Goal: Task Accomplishment & Management: Complete application form

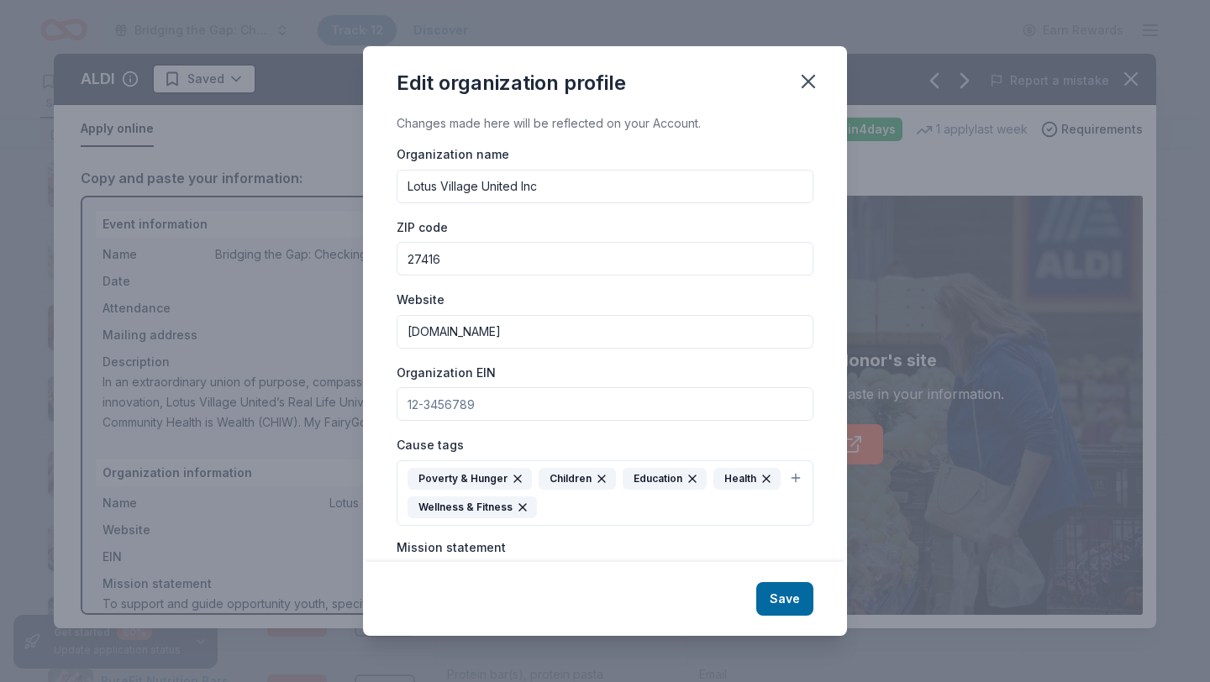
scroll to position [143, 0]
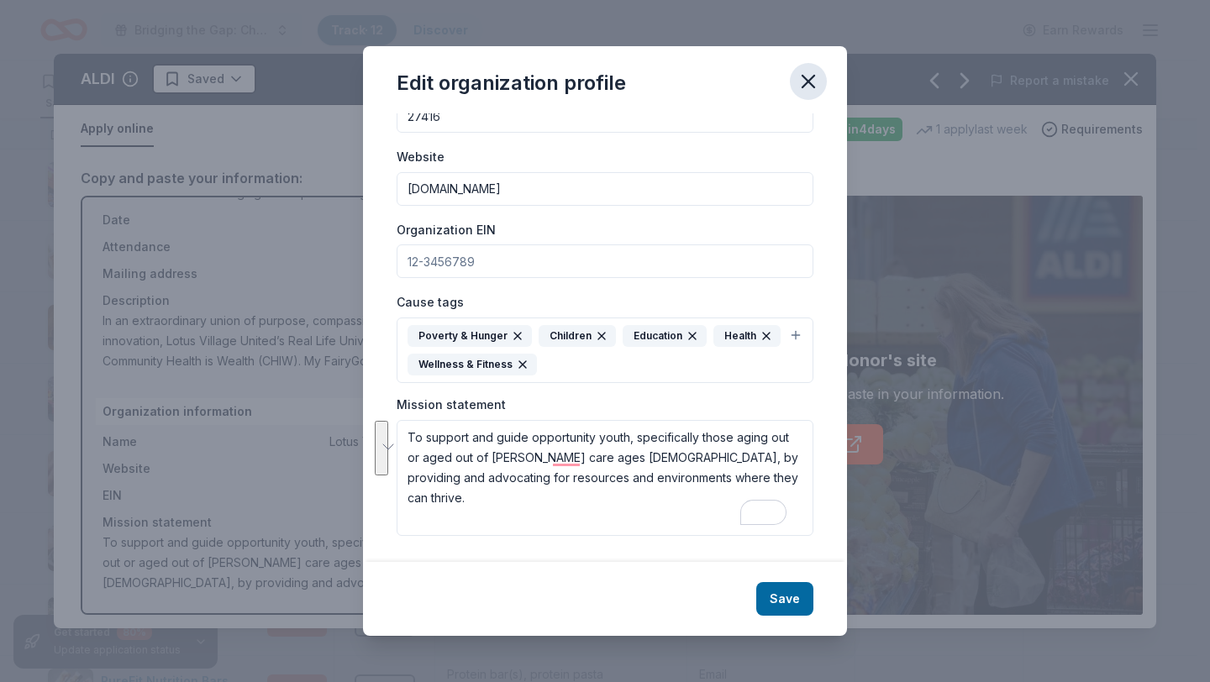
click at [811, 97] on button "button" at bounding box center [808, 81] width 37 height 37
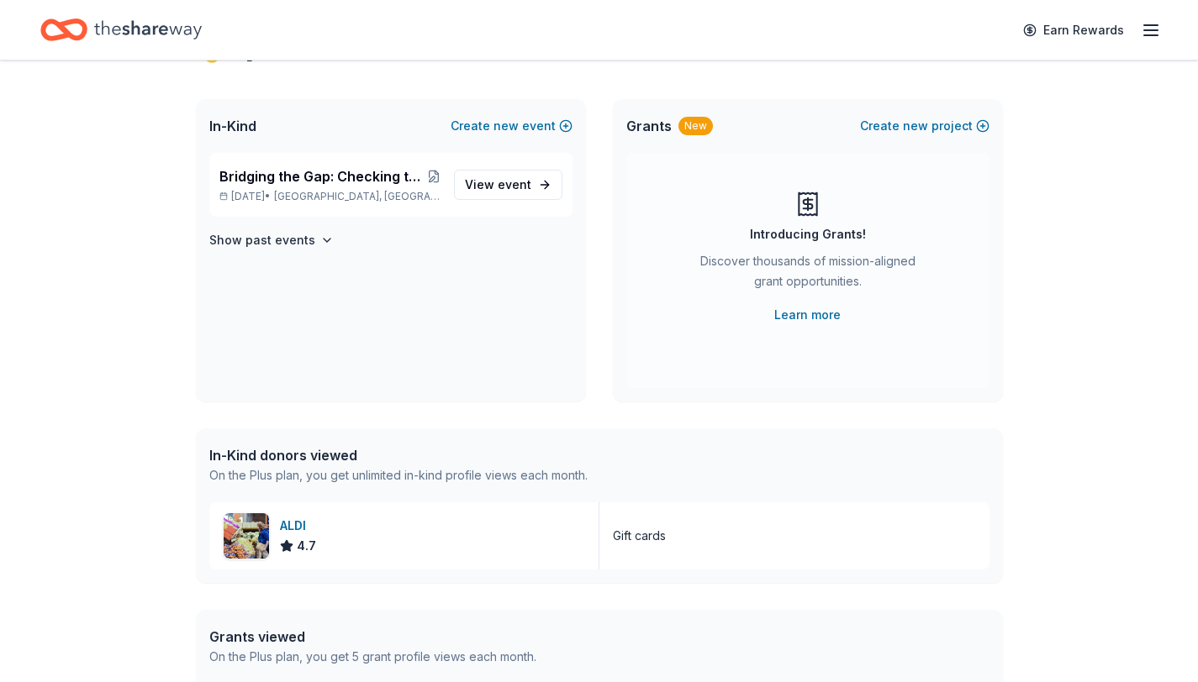
scroll to position [75, 0]
click at [298, 169] on span "Bridging the Gap: Checking the Pulse Centering Youth Power, Healing Communities…" at bounding box center [323, 177] width 208 height 20
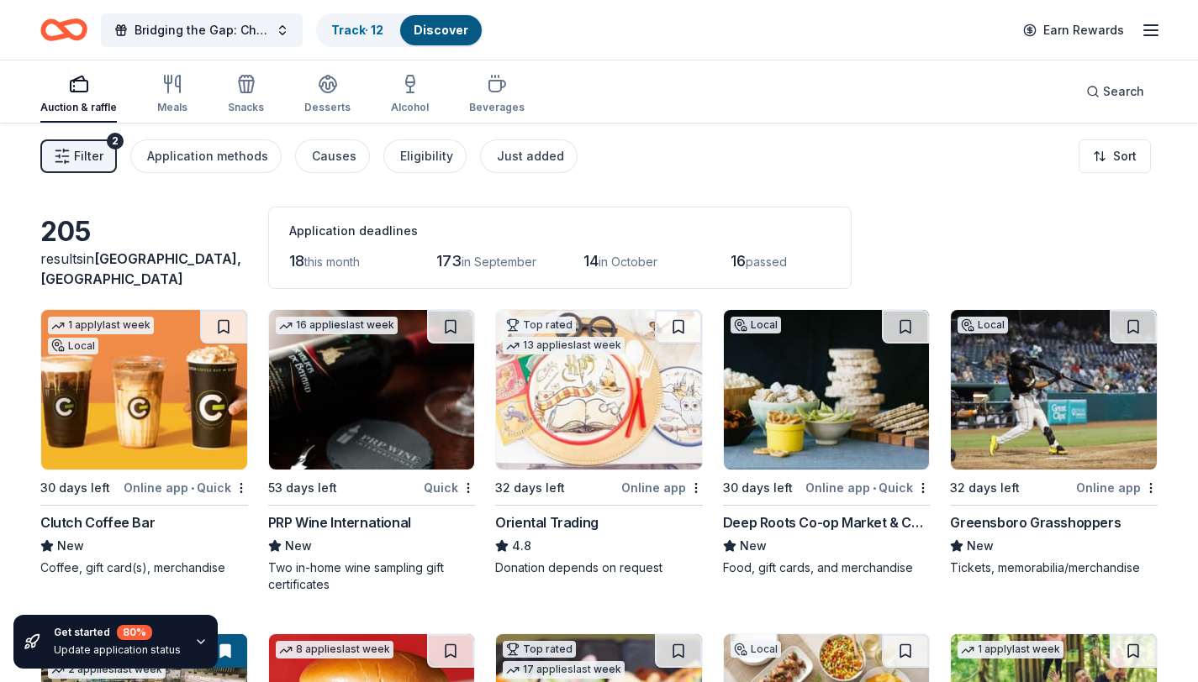
click at [345, 258] on span "this month" at bounding box center [331, 262] width 55 height 14
click at [296, 257] on span "18" at bounding box center [296, 261] width 15 height 18
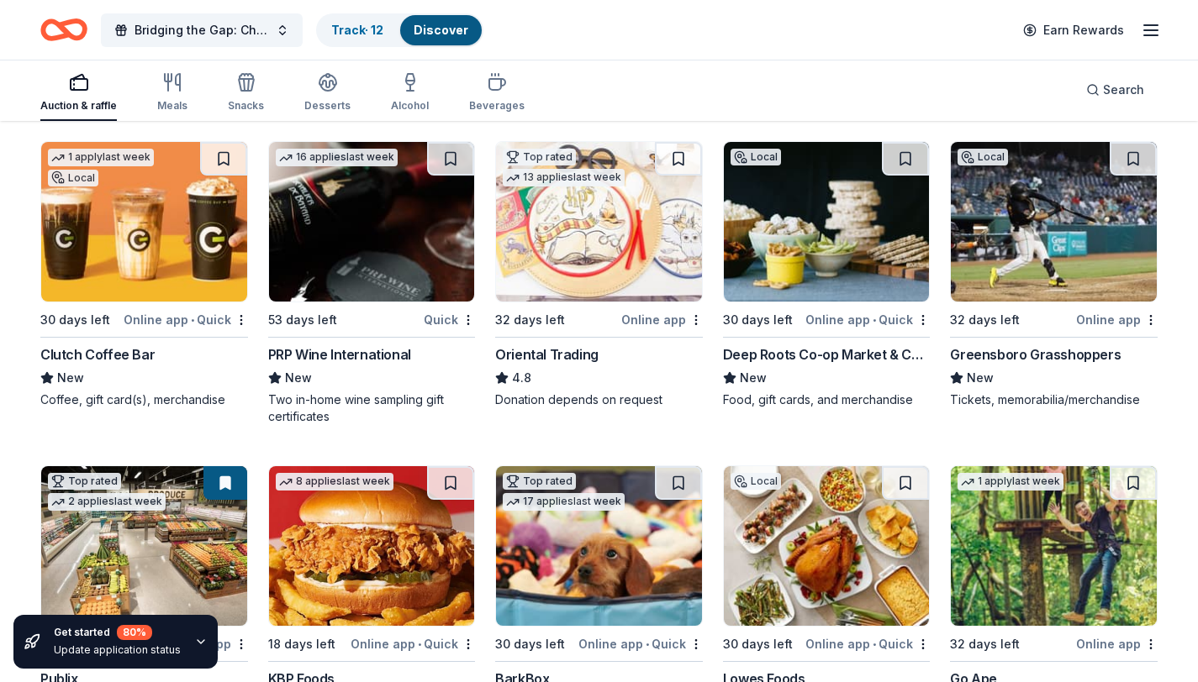
scroll to position [171, 0]
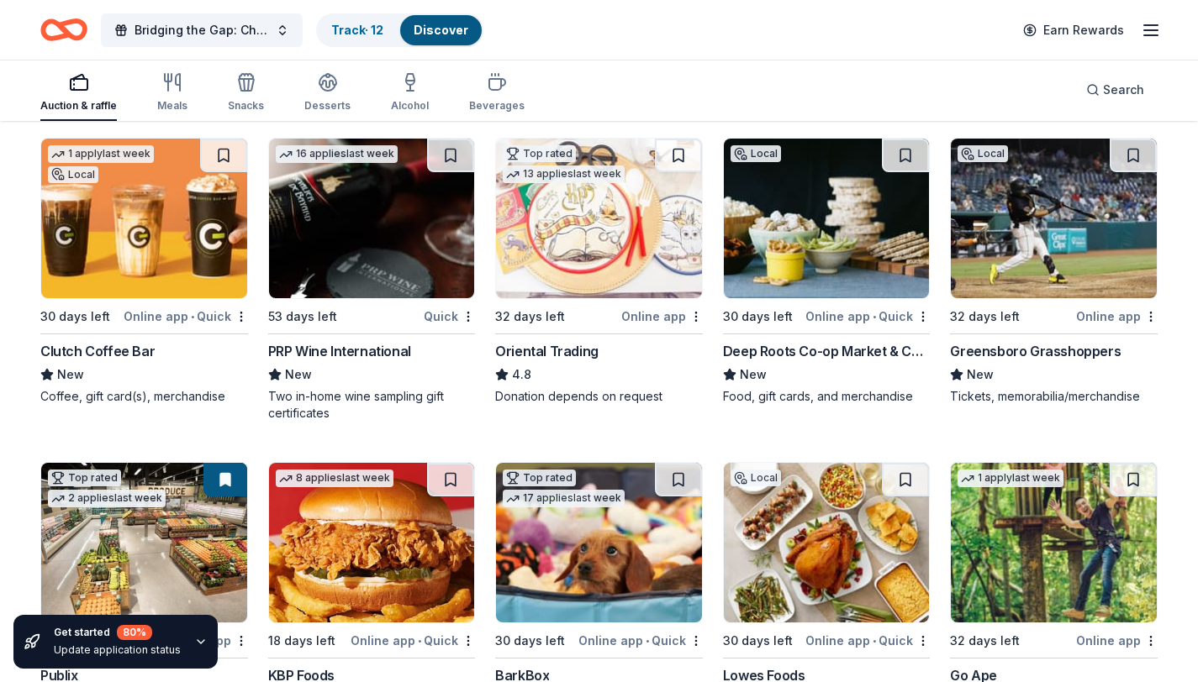
click at [783, 257] on img at bounding box center [827, 219] width 206 height 160
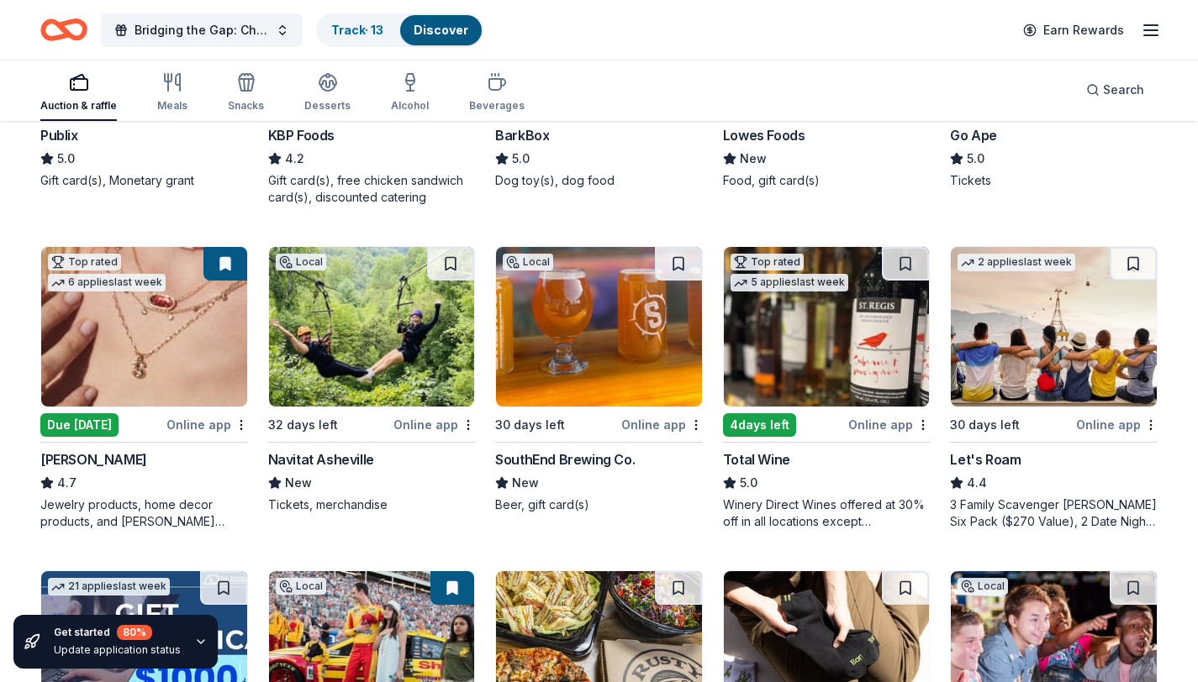
scroll to position [736, 0]
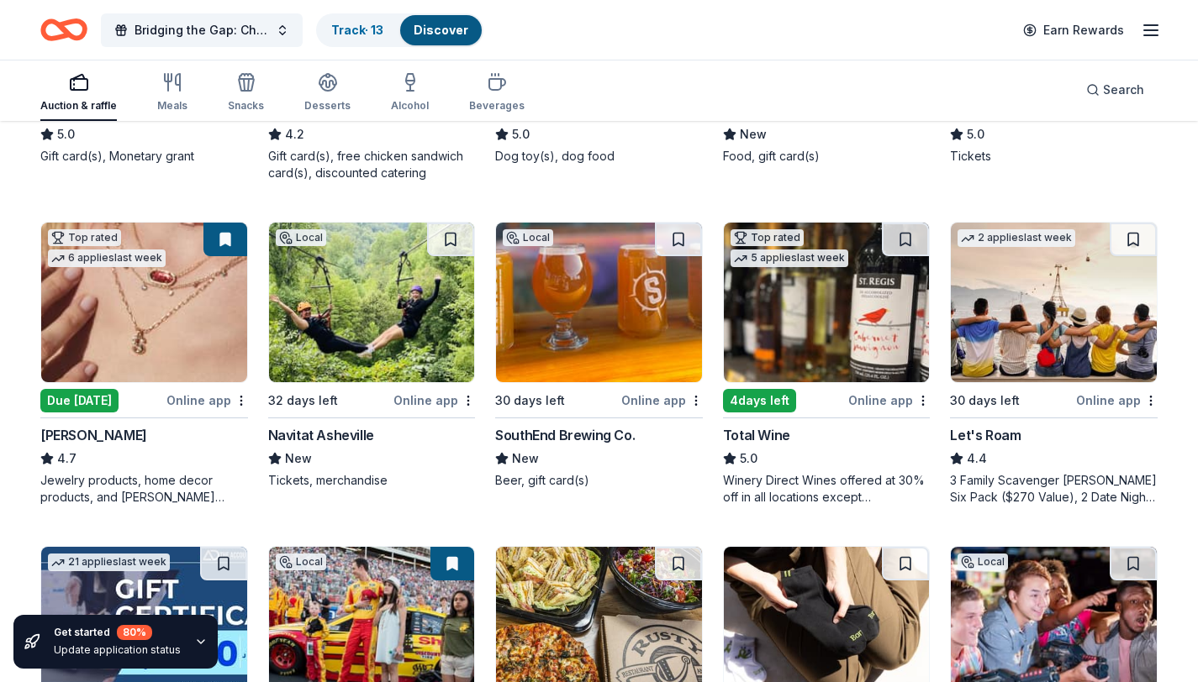
click at [211, 234] on button at bounding box center [225, 240] width 44 height 34
click at [201, 329] on img at bounding box center [144, 303] width 206 height 160
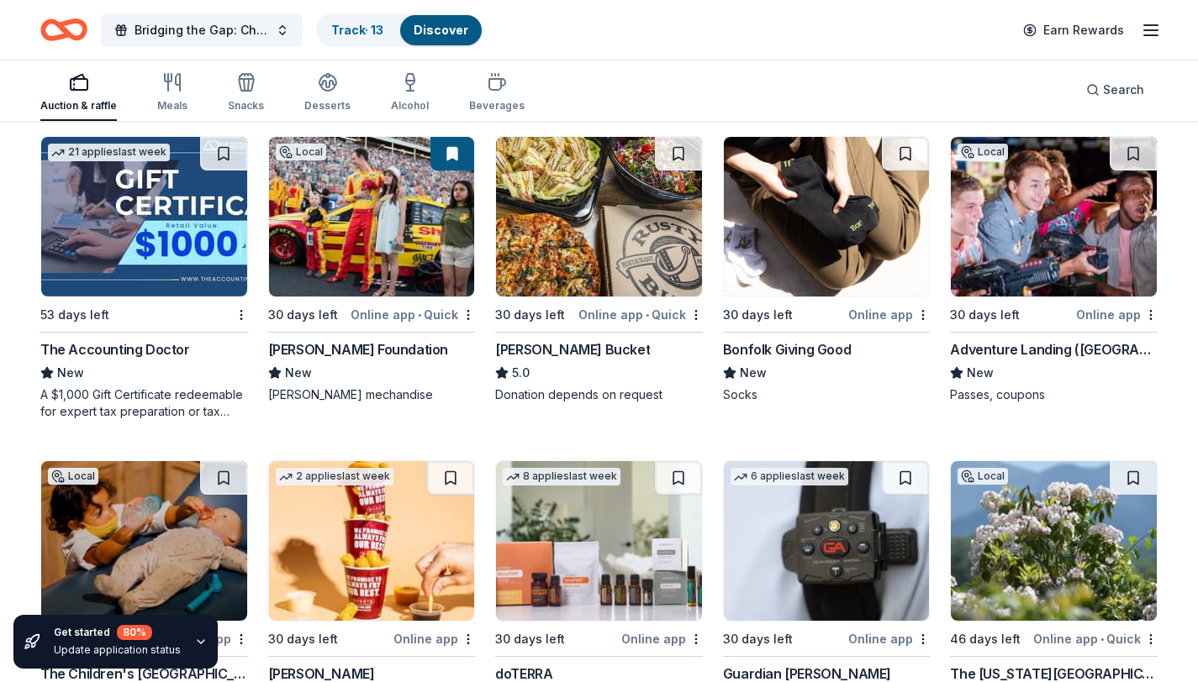
scroll to position [1167, 0]
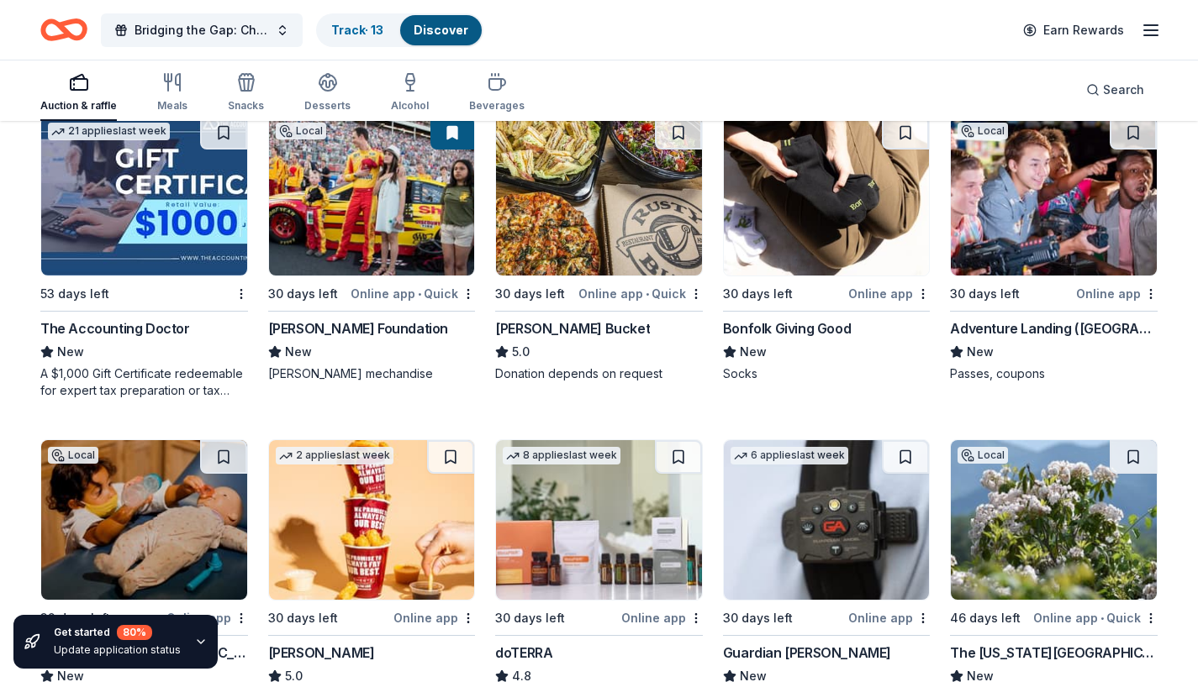
click at [1063, 198] on img at bounding box center [1053, 196] width 206 height 160
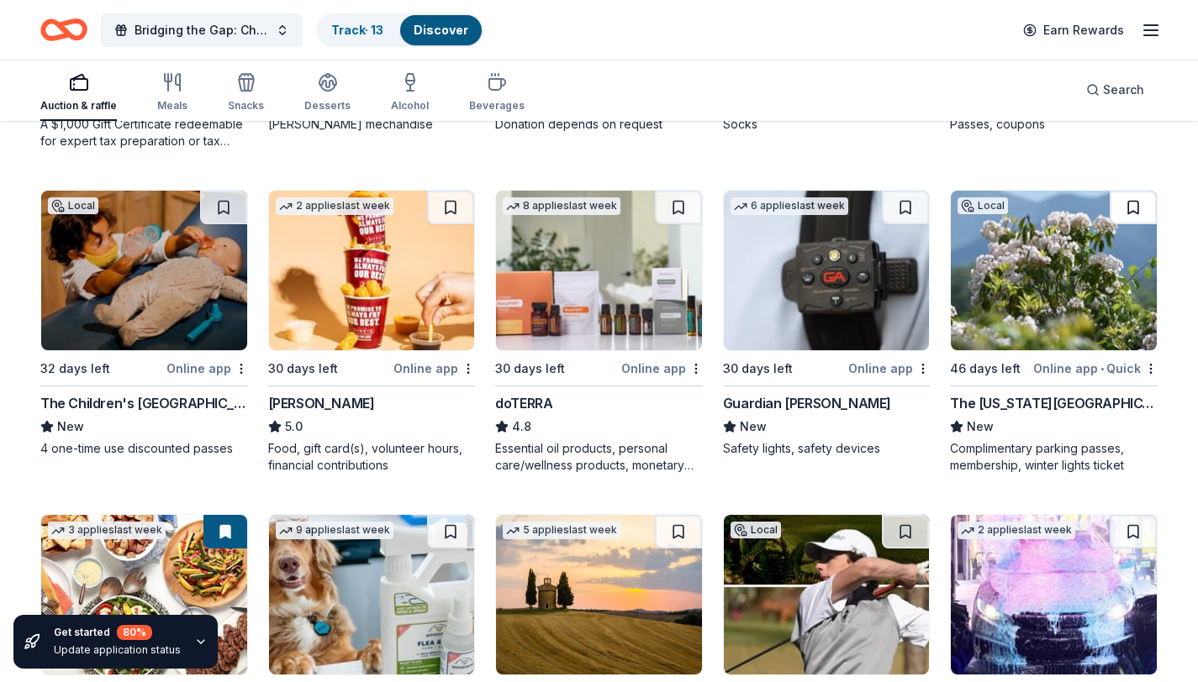
scroll to position [1400, 0]
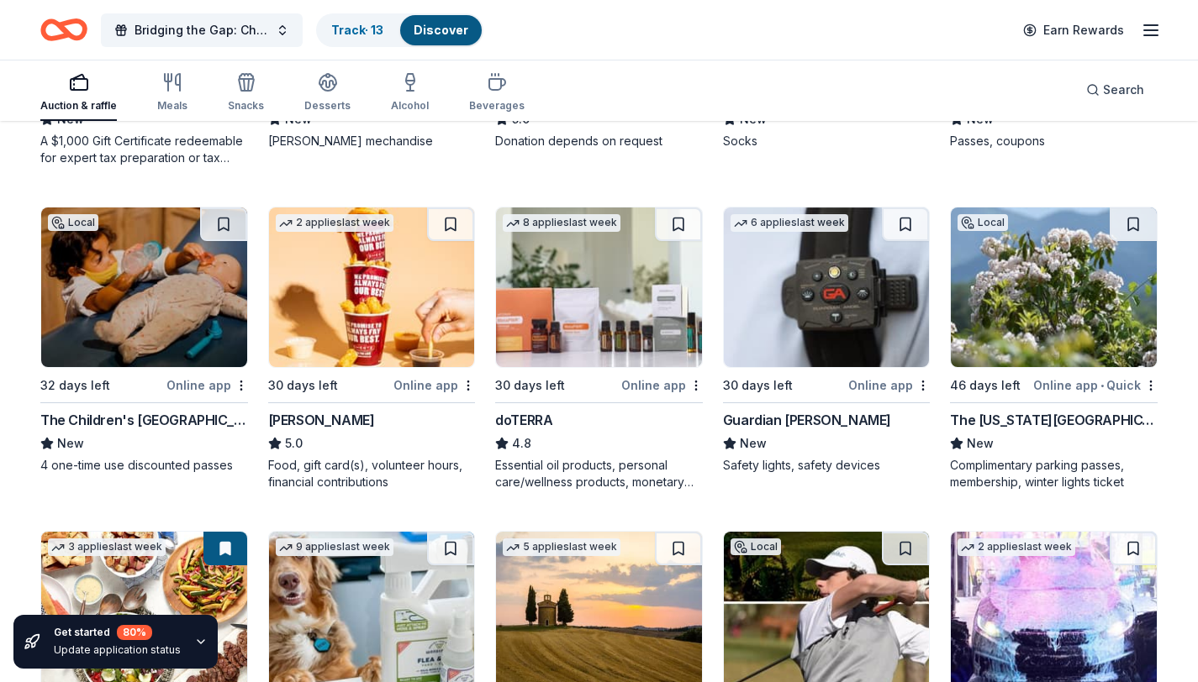
click at [385, 257] on img at bounding box center [372, 288] width 206 height 160
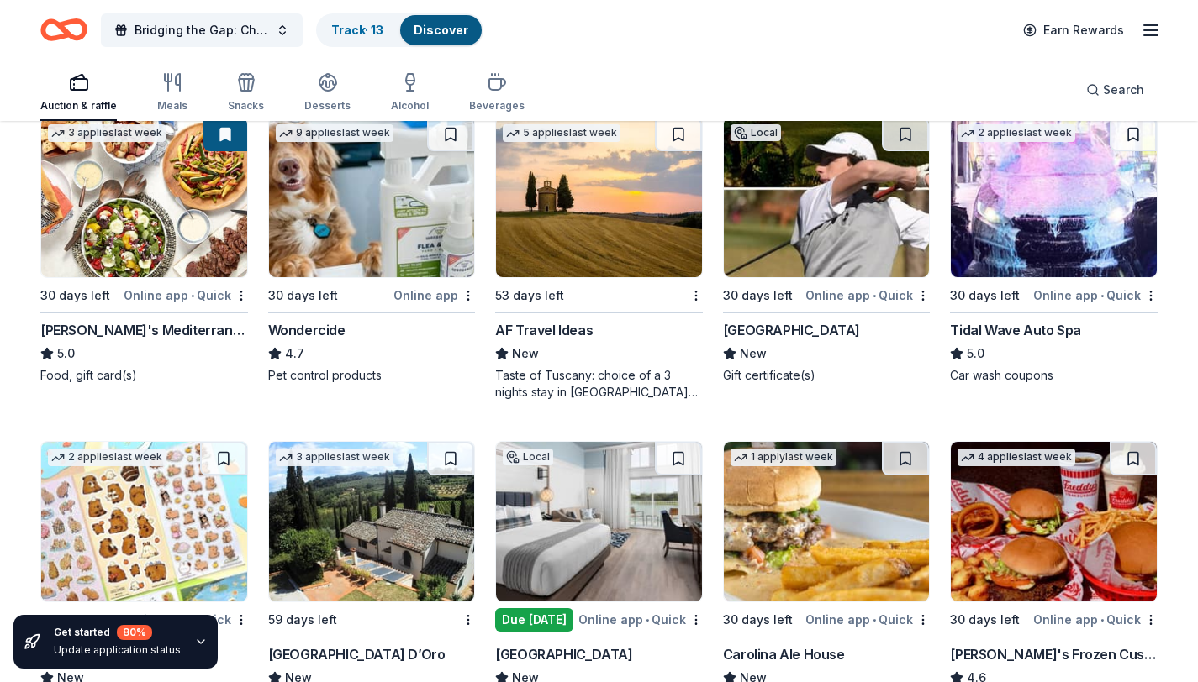
scroll to position [1815, 0]
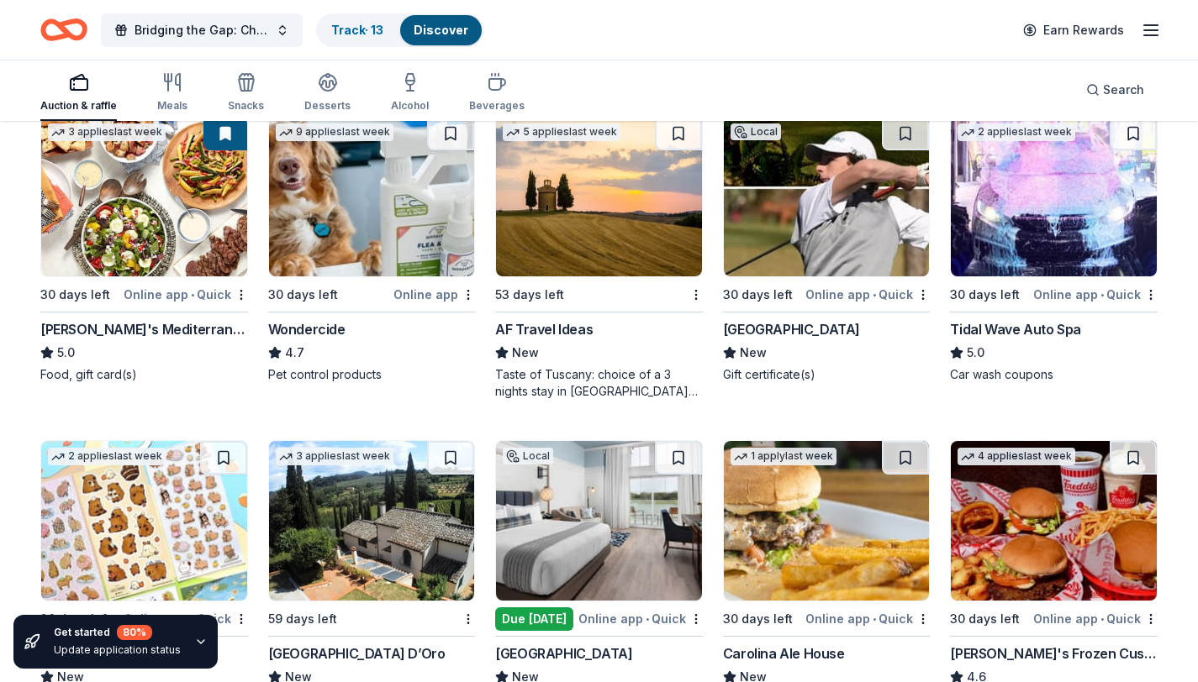
click at [120, 188] on img at bounding box center [144, 197] width 206 height 160
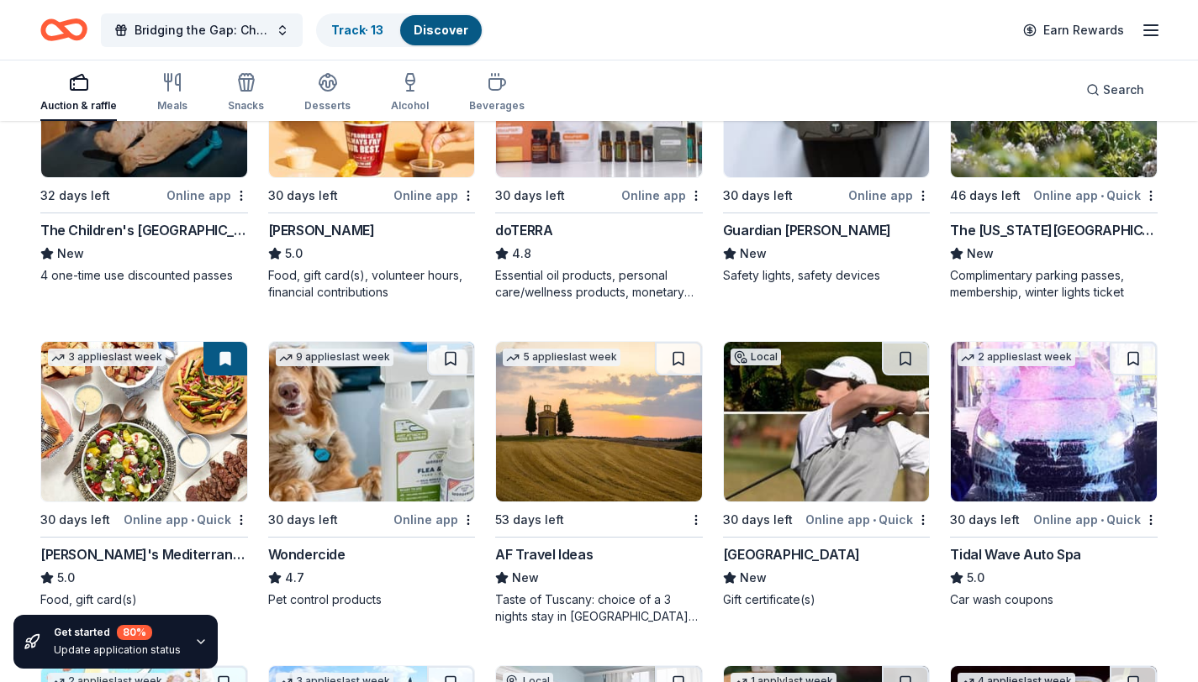
scroll to position [1343, 0]
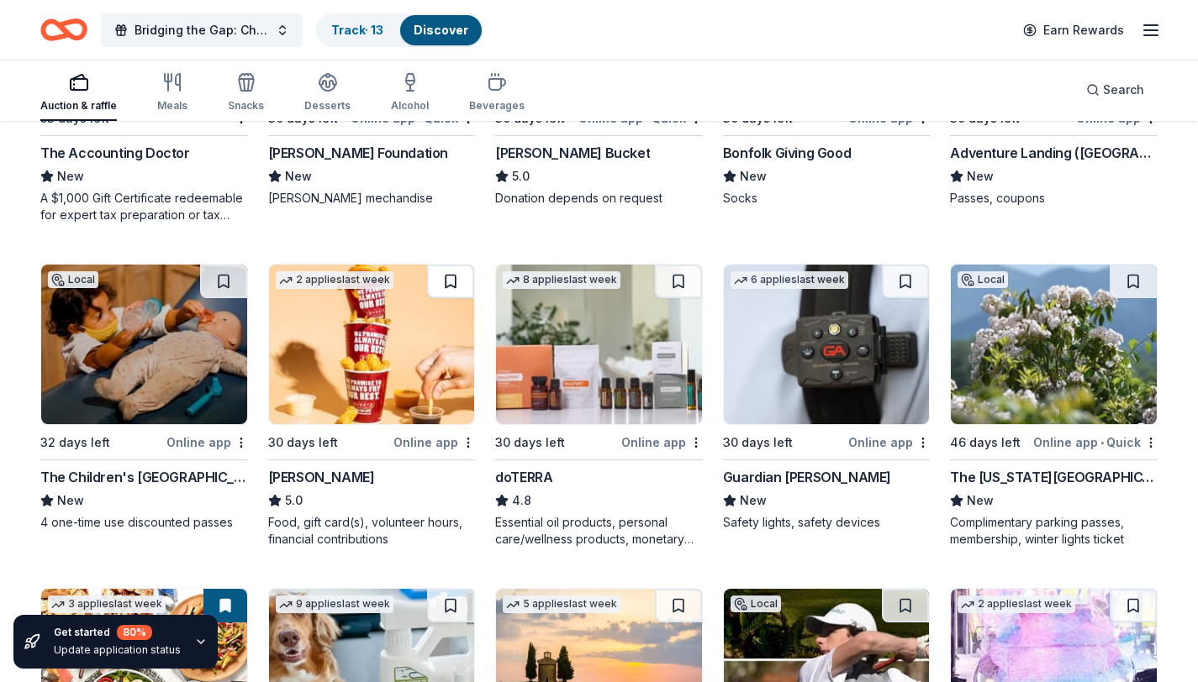
click at [458, 278] on button at bounding box center [450, 282] width 47 height 34
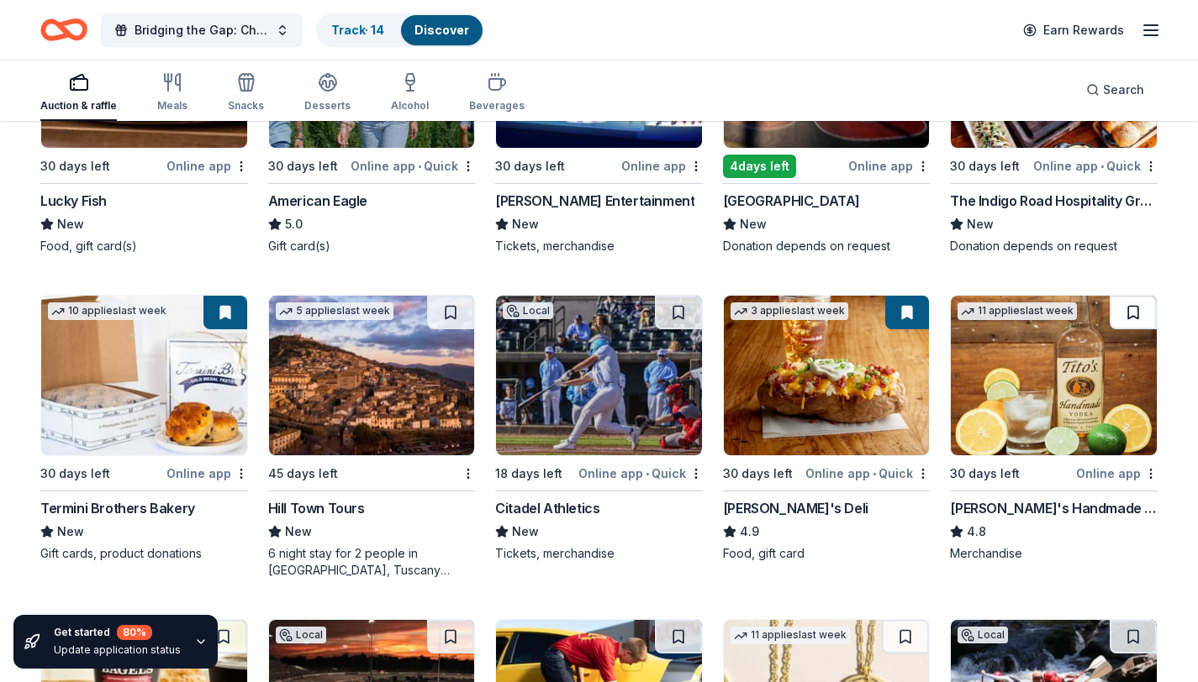
scroll to position [3249, 0]
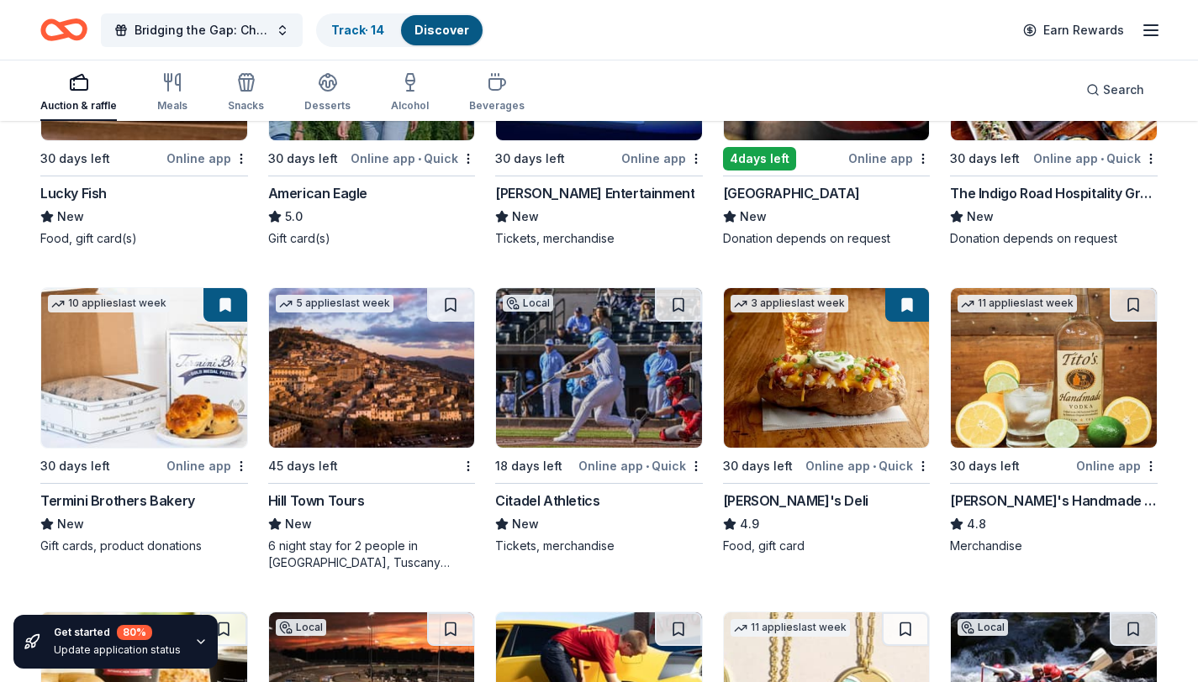
click at [824, 391] on img at bounding box center [827, 368] width 206 height 160
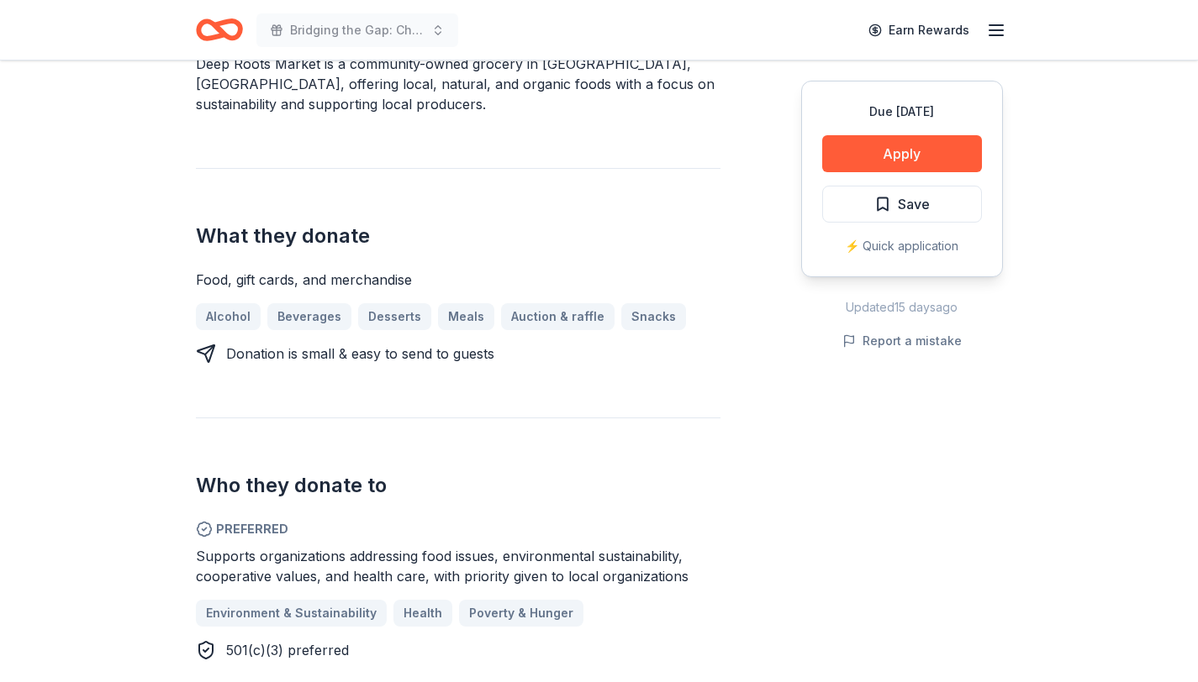
scroll to position [425, 0]
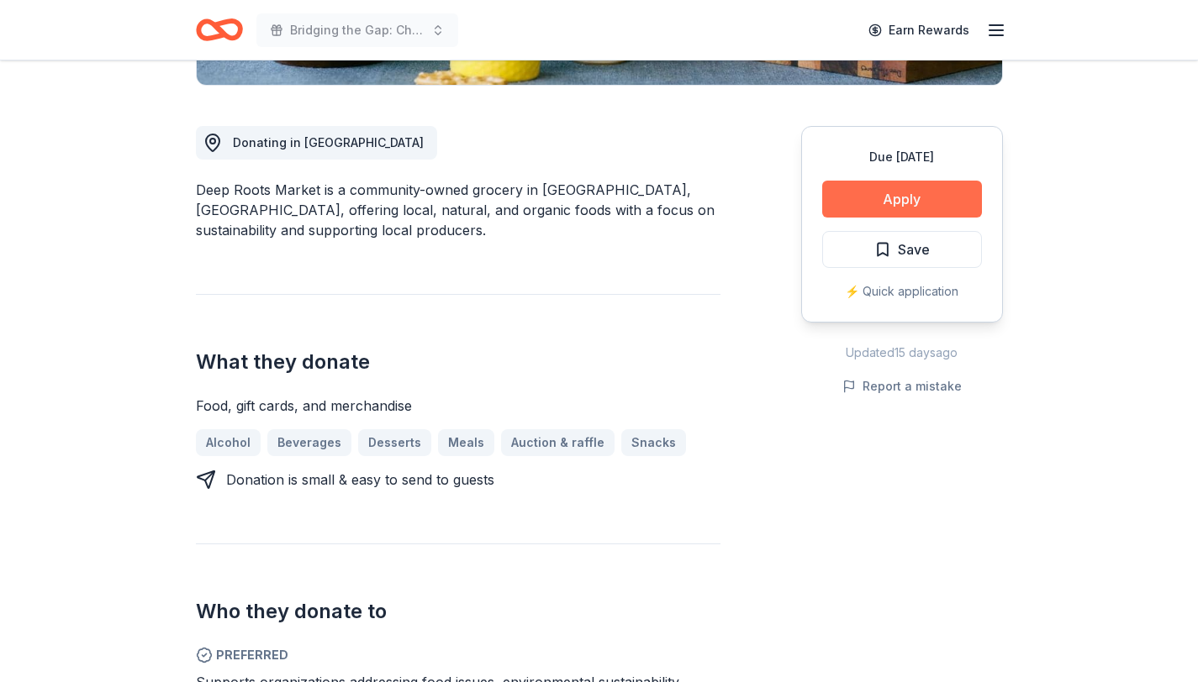
click at [887, 202] on button "Apply" at bounding box center [902, 199] width 160 height 37
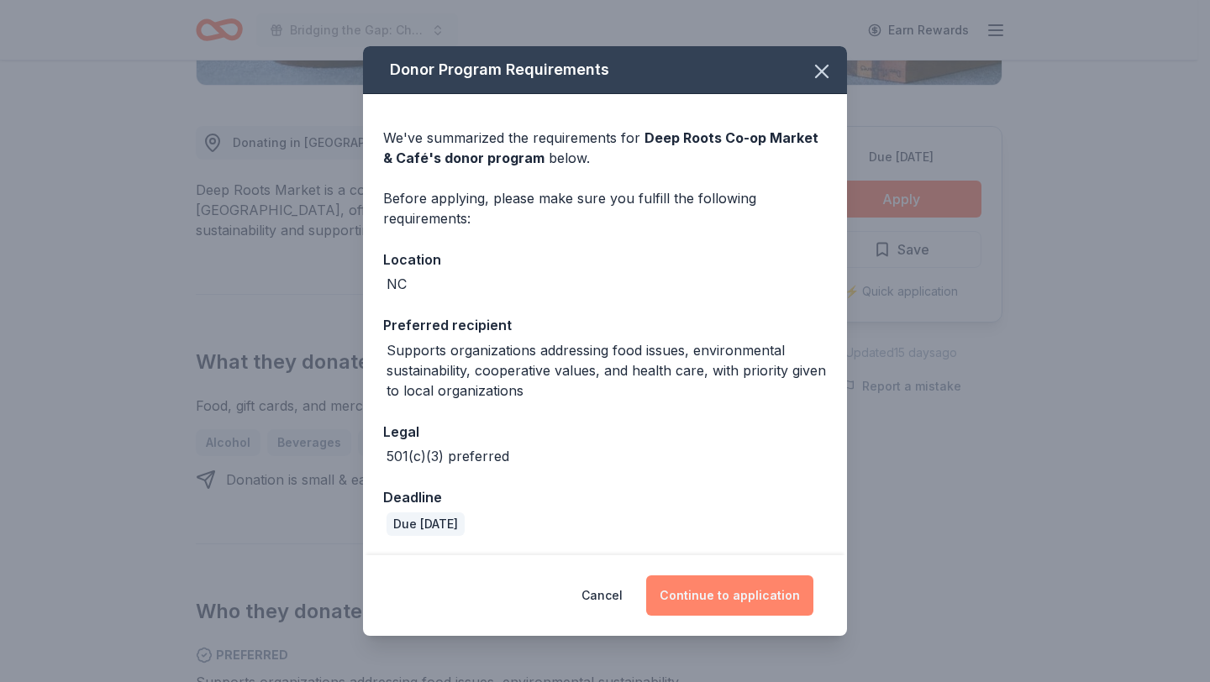
click at [715, 596] on button "Continue to application" at bounding box center [729, 596] width 167 height 40
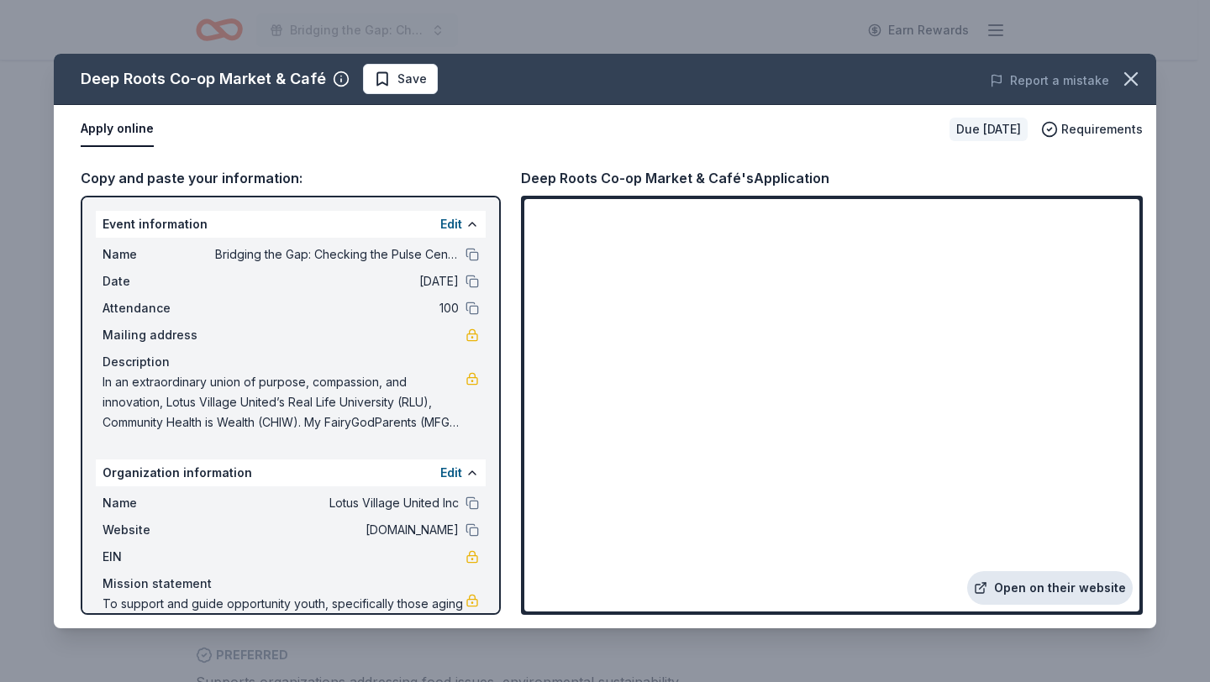
click at [1077, 594] on link "Open on their website" at bounding box center [1050, 588] width 166 height 34
click at [391, 75] on span "Save" at bounding box center [400, 79] width 53 height 20
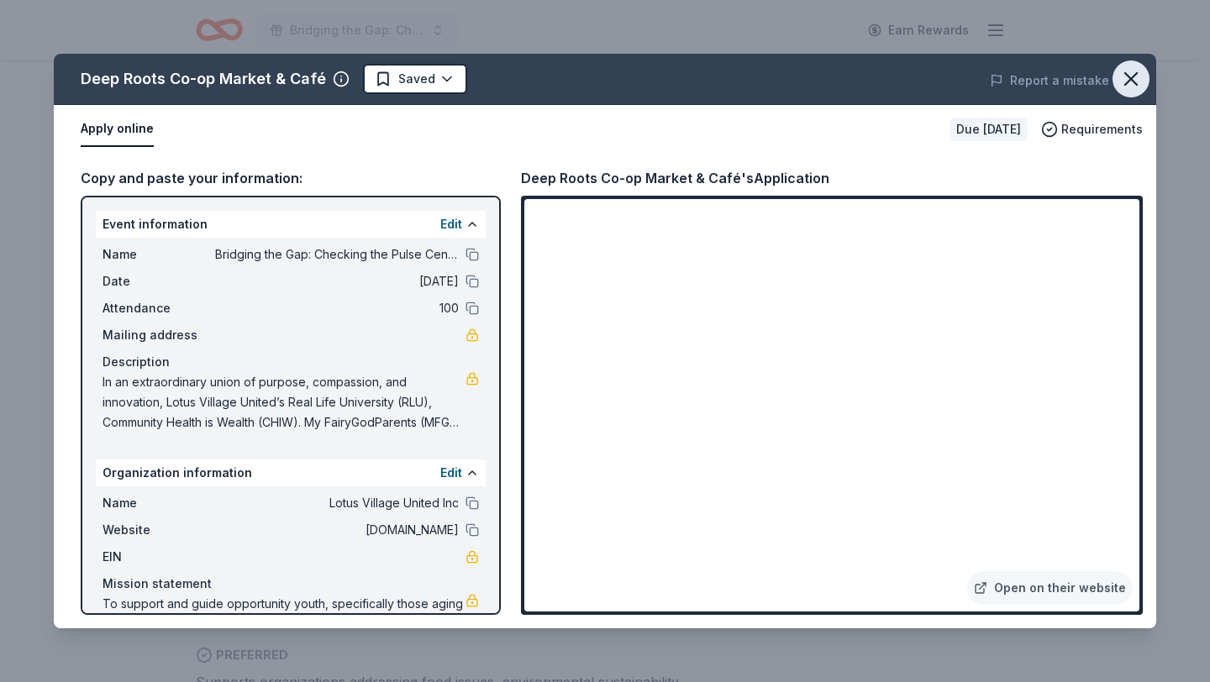
click at [1144, 71] on button "button" at bounding box center [1131, 79] width 37 height 37
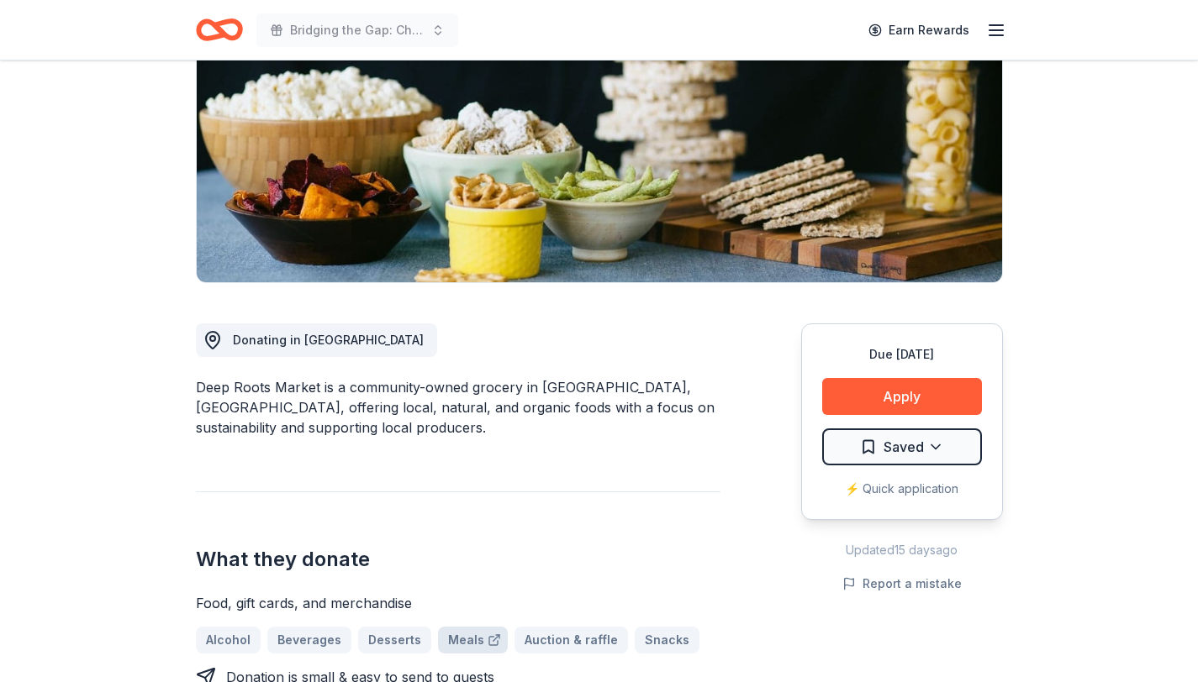
scroll to position [76, 0]
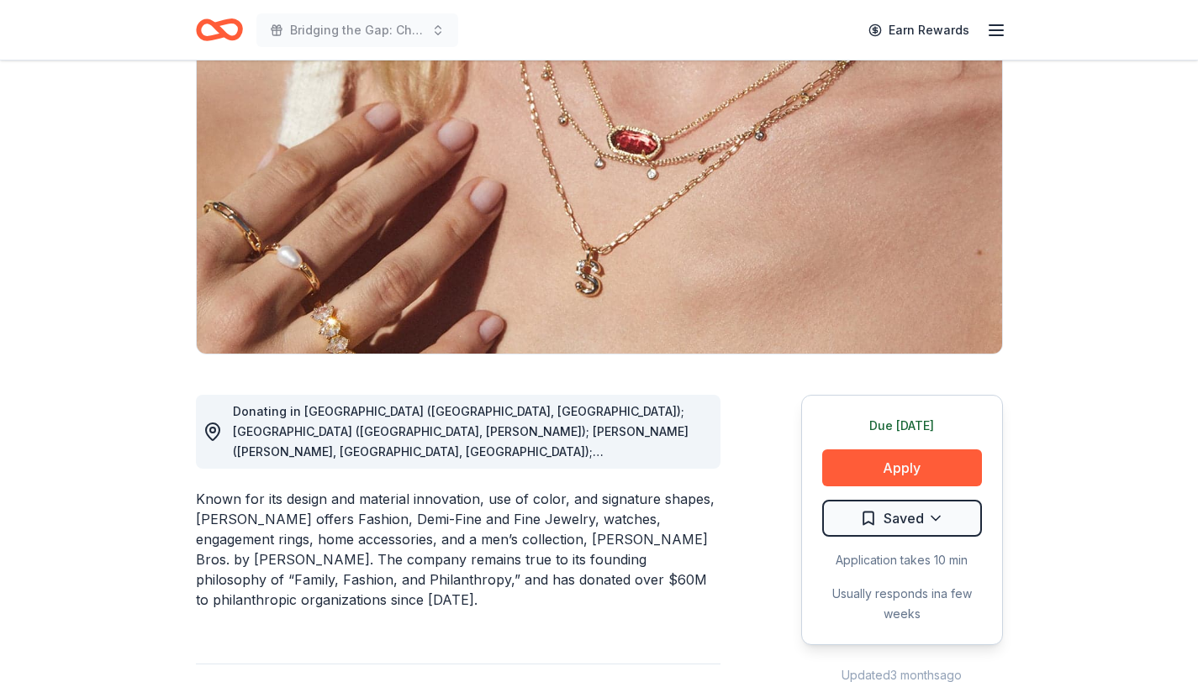
scroll to position [157, 0]
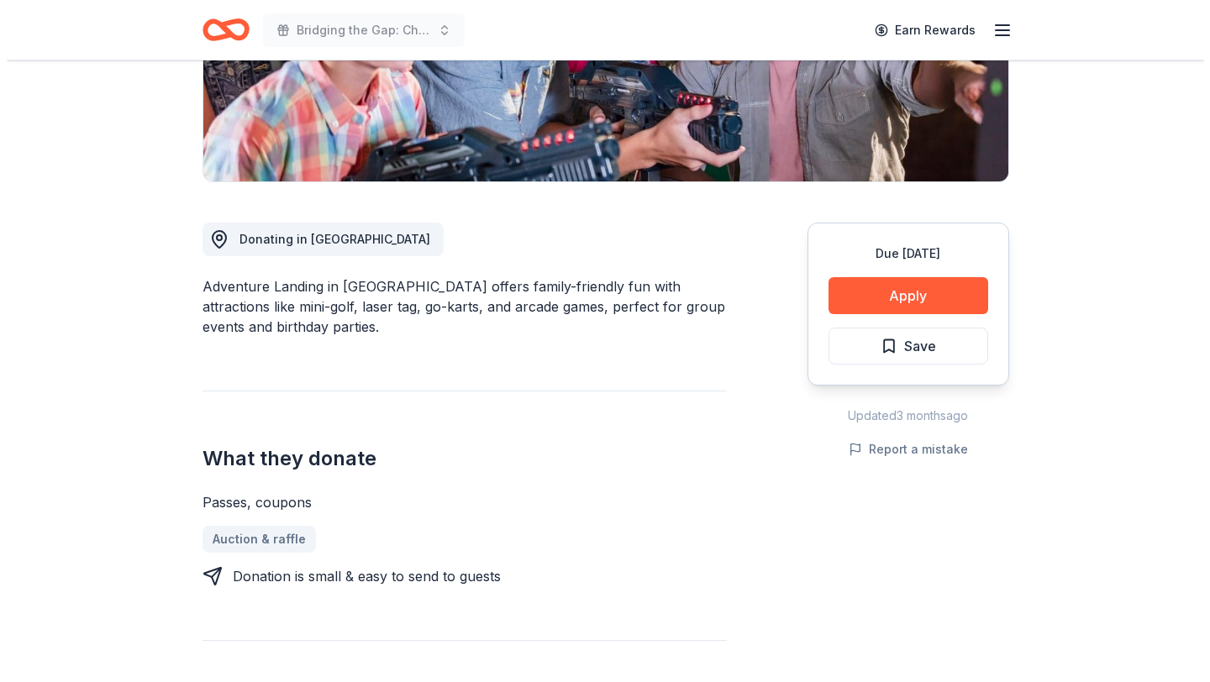
scroll to position [329, 0]
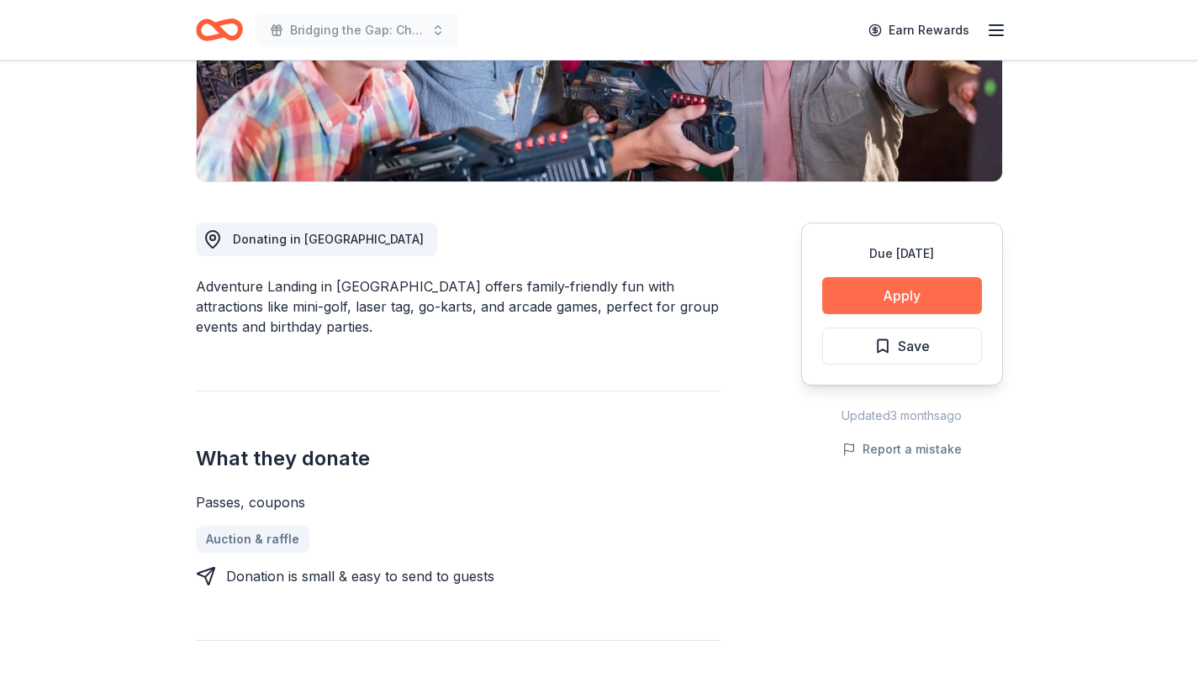
click at [890, 301] on button "Apply" at bounding box center [902, 295] width 160 height 37
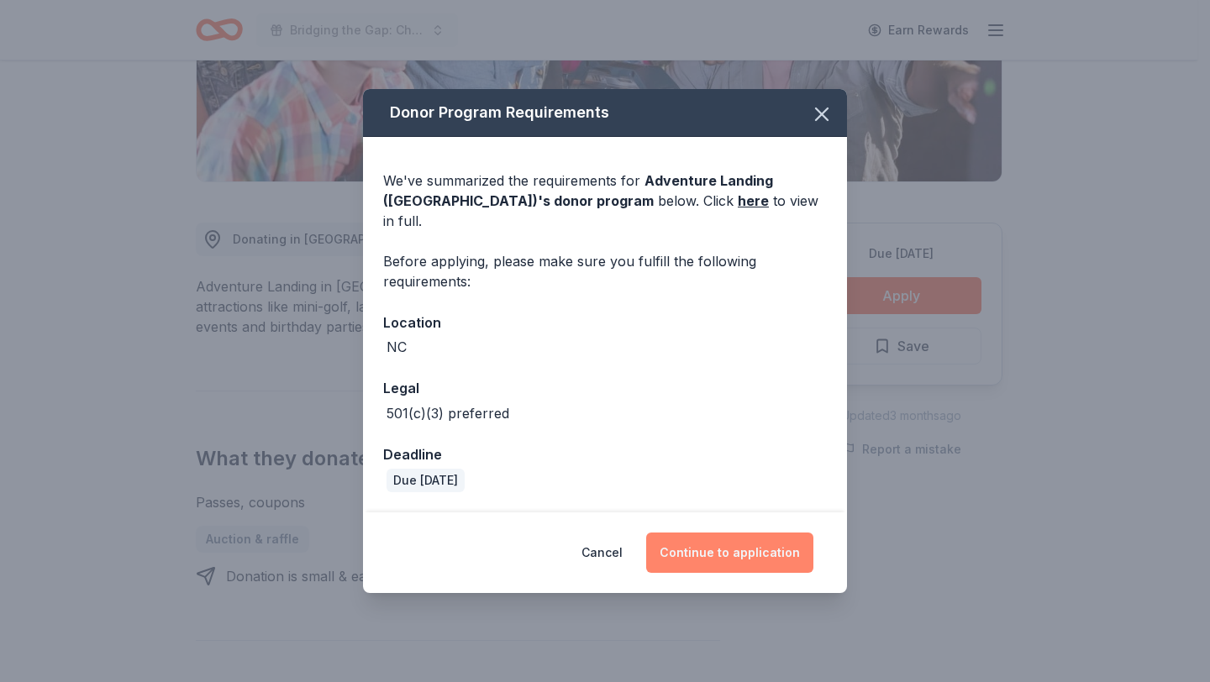
click at [741, 552] on button "Continue to application" at bounding box center [729, 553] width 167 height 40
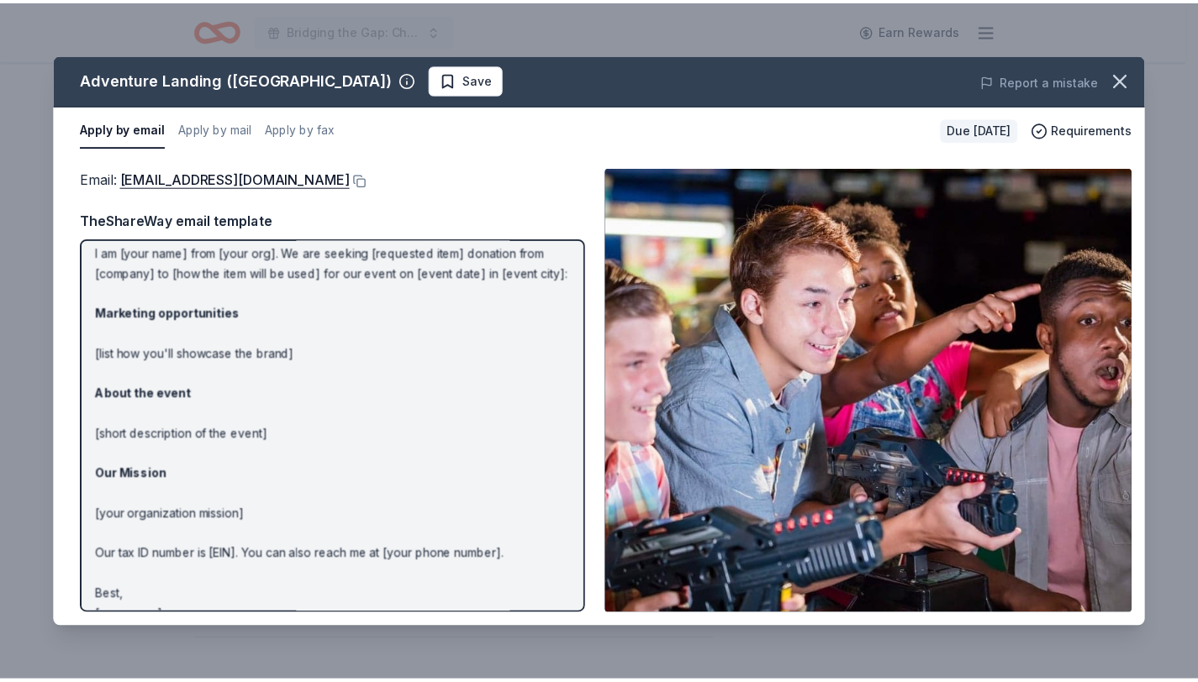
scroll to position [97, 0]
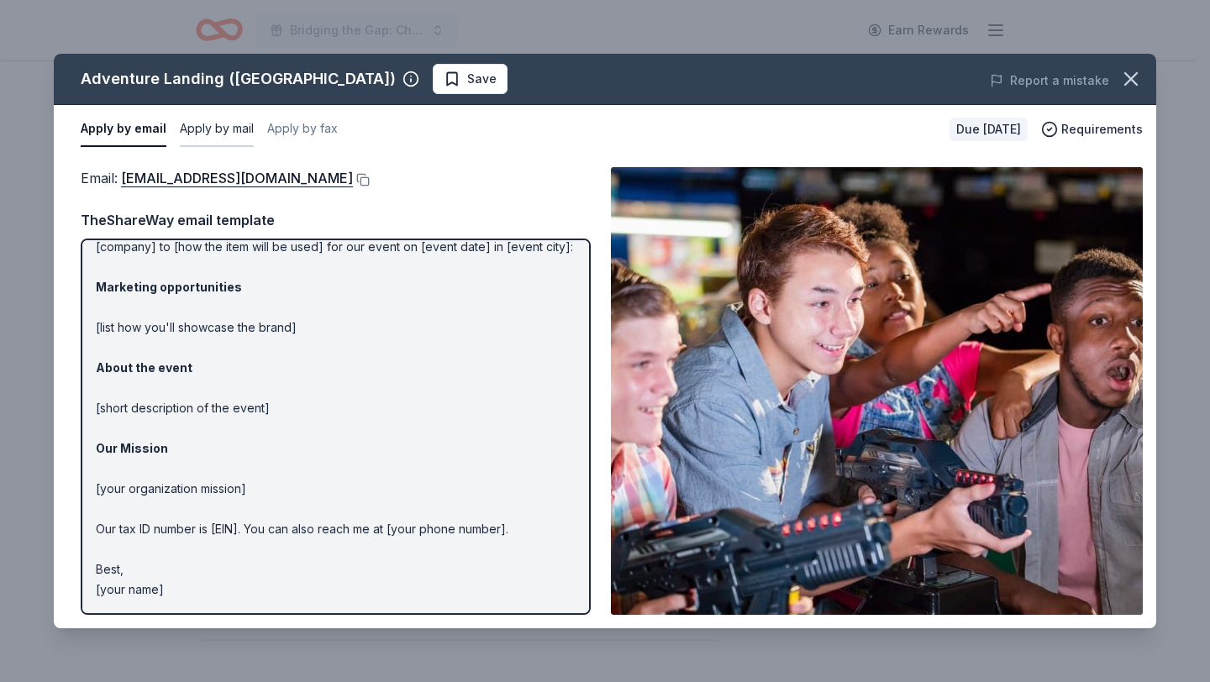
click at [245, 123] on button "Apply by mail" at bounding box center [217, 129] width 74 height 35
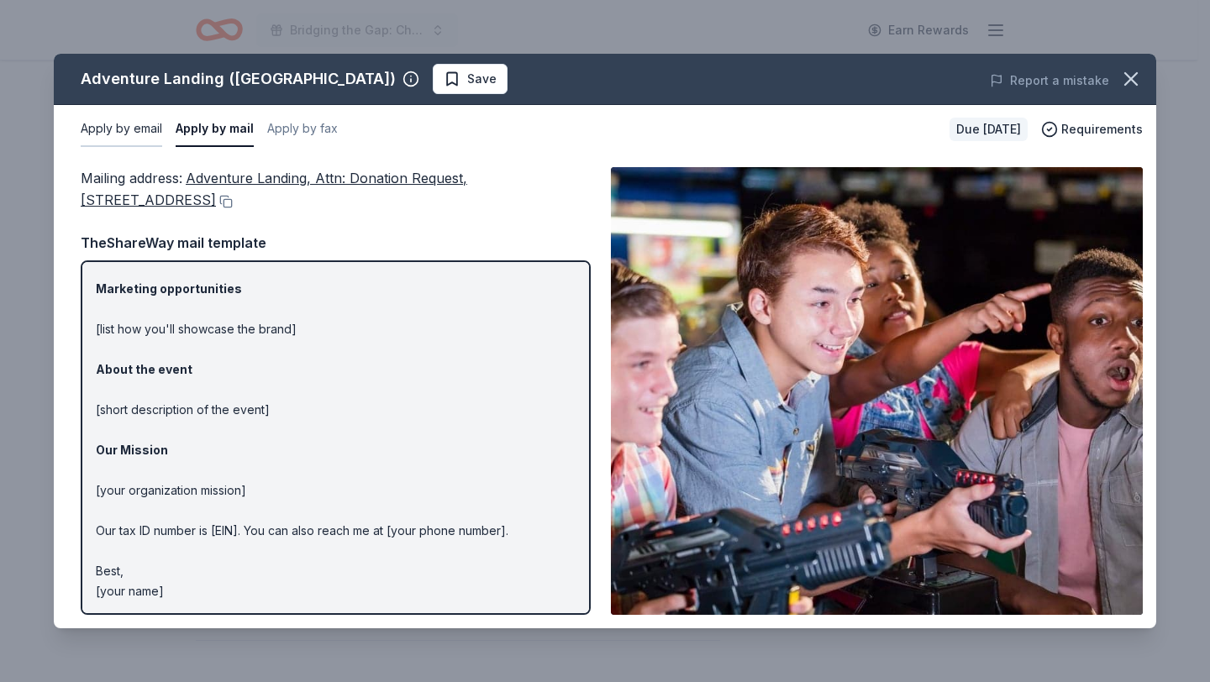
click at [120, 116] on button "Apply by email" at bounding box center [122, 129] width 82 height 35
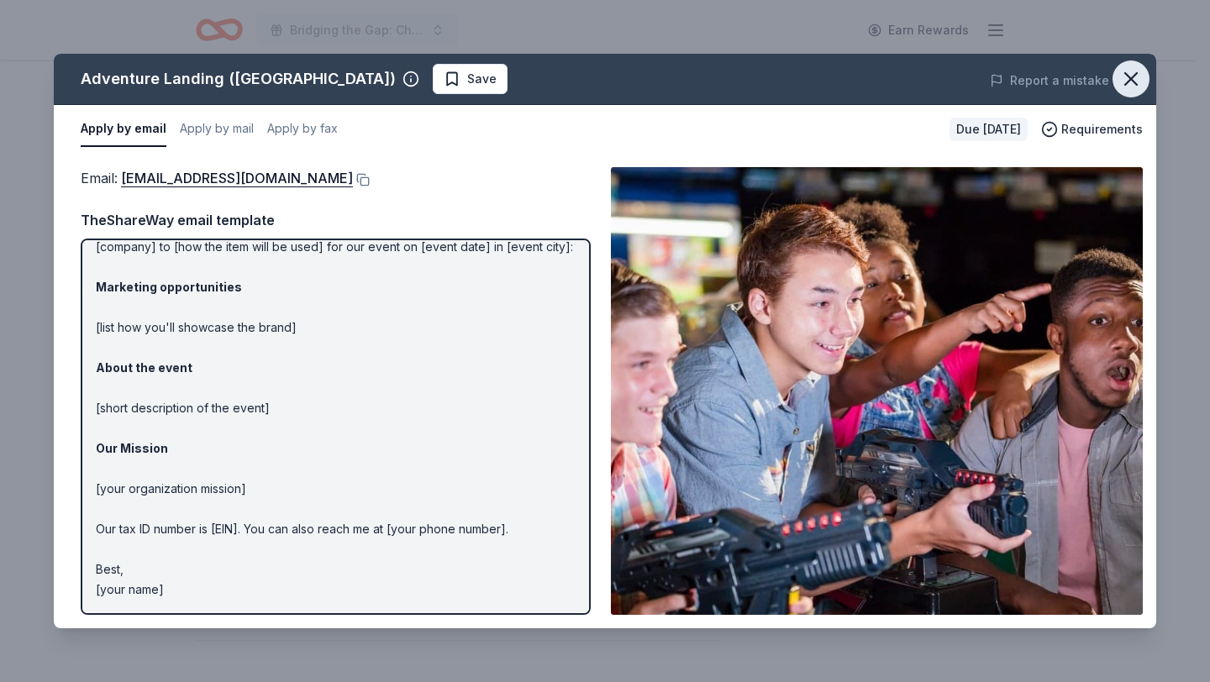
click at [1134, 83] on icon "button" at bounding box center [1131, 79] width 24 height 24
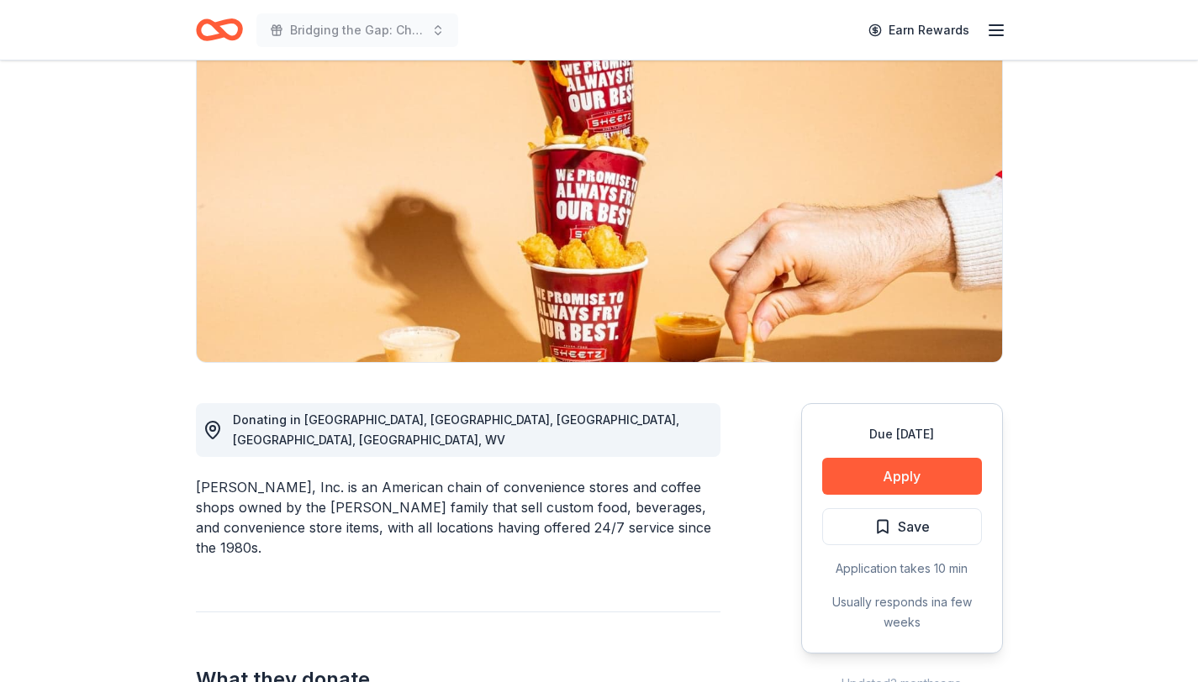
scroll to position [203, 0]
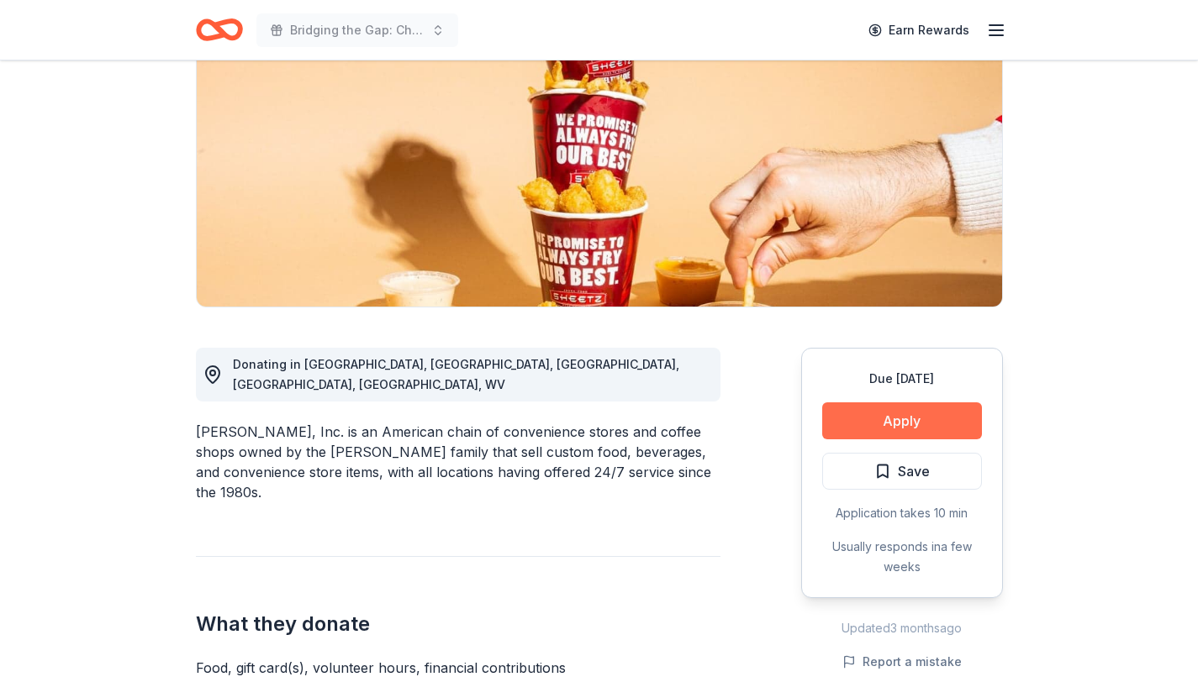
click at [881, 418] on button "Apply" at bounding box center [902, 421] width 160 height 37
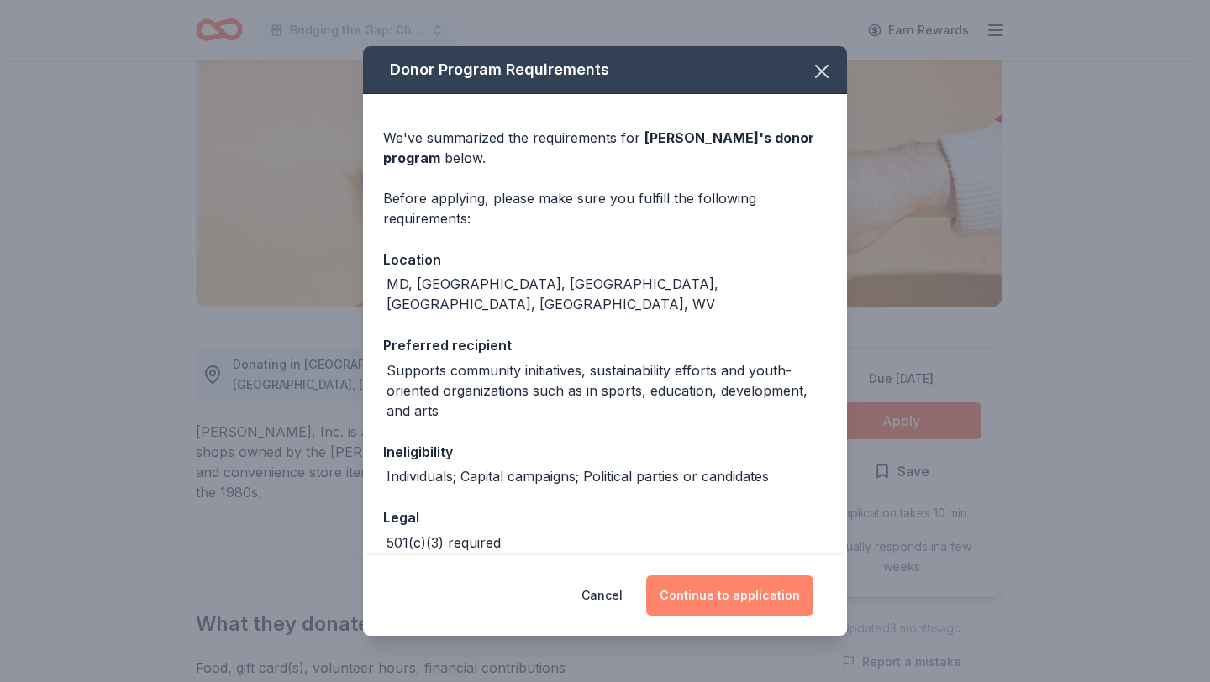
click at [724, 586] on button "Continue to application" at bounding box center [729, 596] width 167 height 40
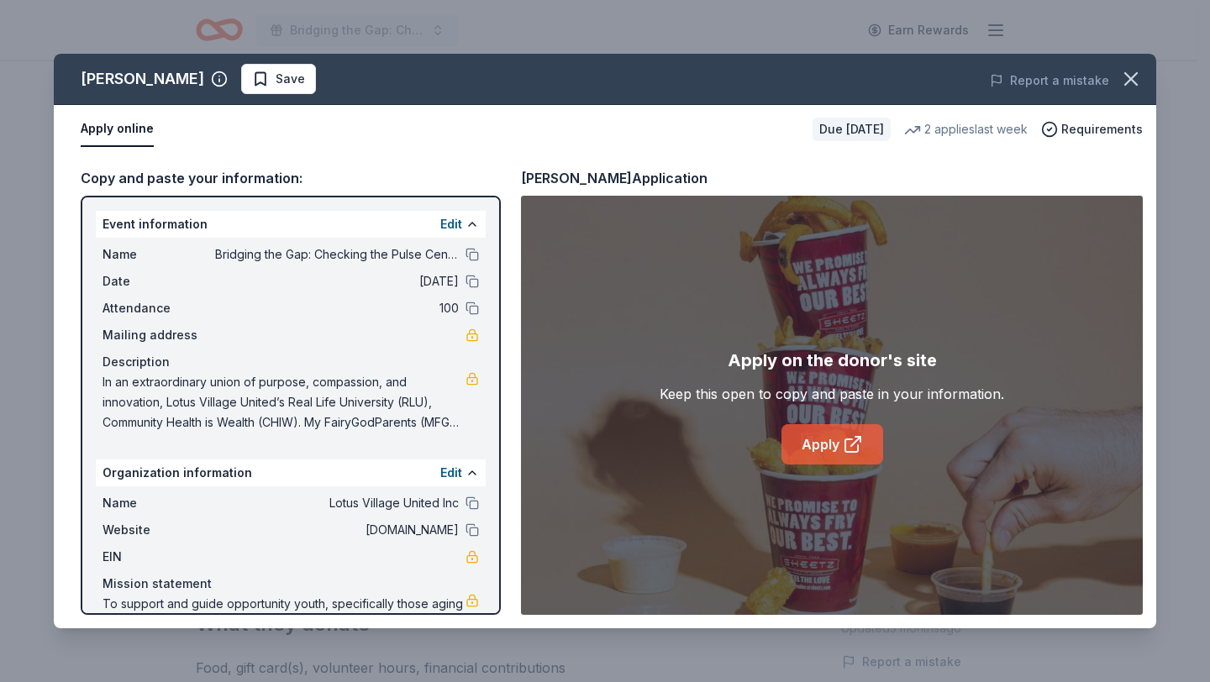
click at [832, 445] on link "Apply" at bounding box center [833, 444] width 102 height 40
click at [1134, 87] on icon "button" at bounding box center [1131, 79] width 24 height 24
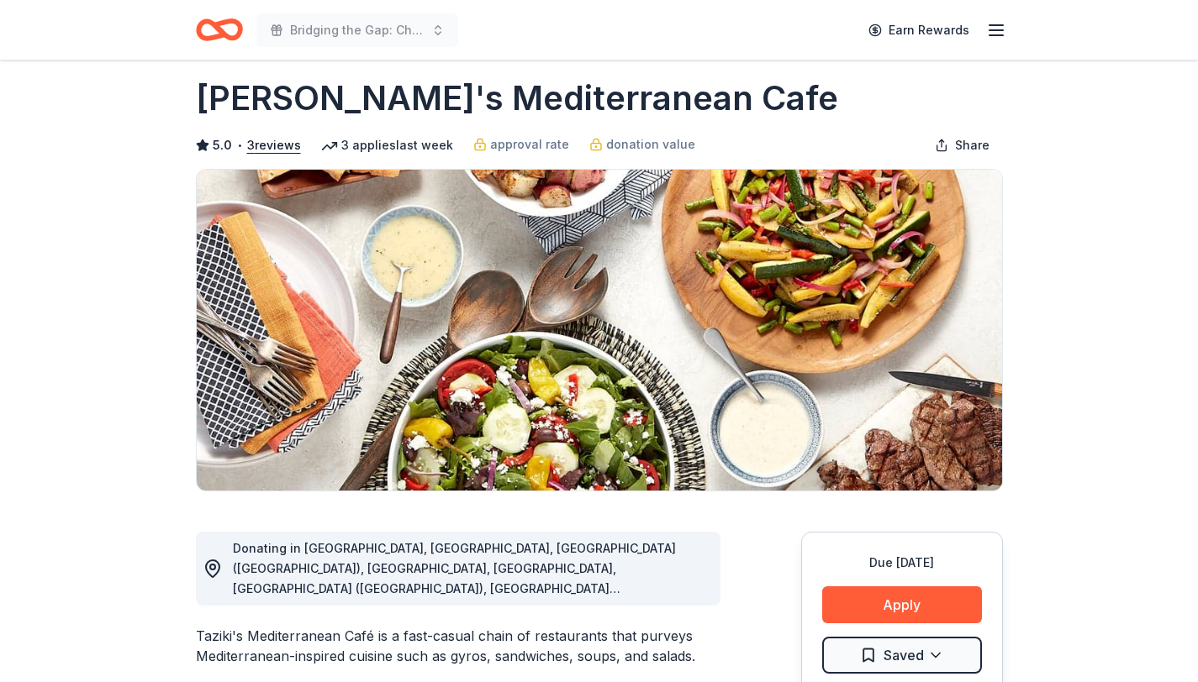
scroll to position [20, 0]
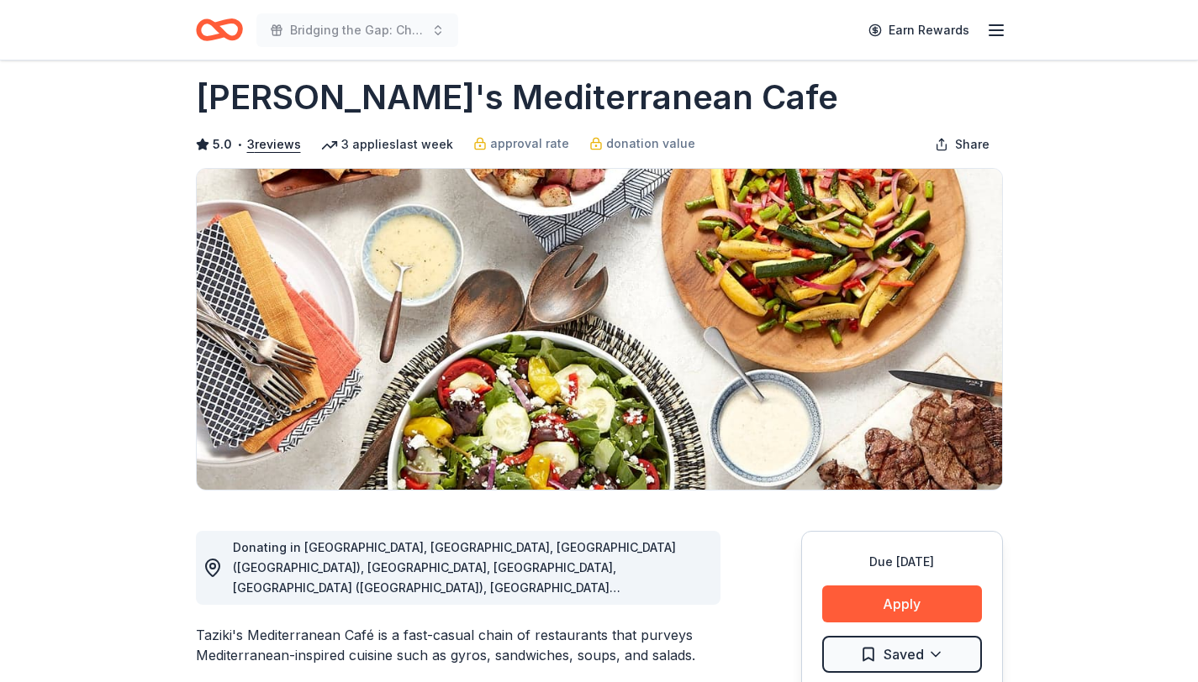
drag, startPoint x: 192, startPoint y: 97, endPoint x: 627, endPoint y: 108, distance: 435.4
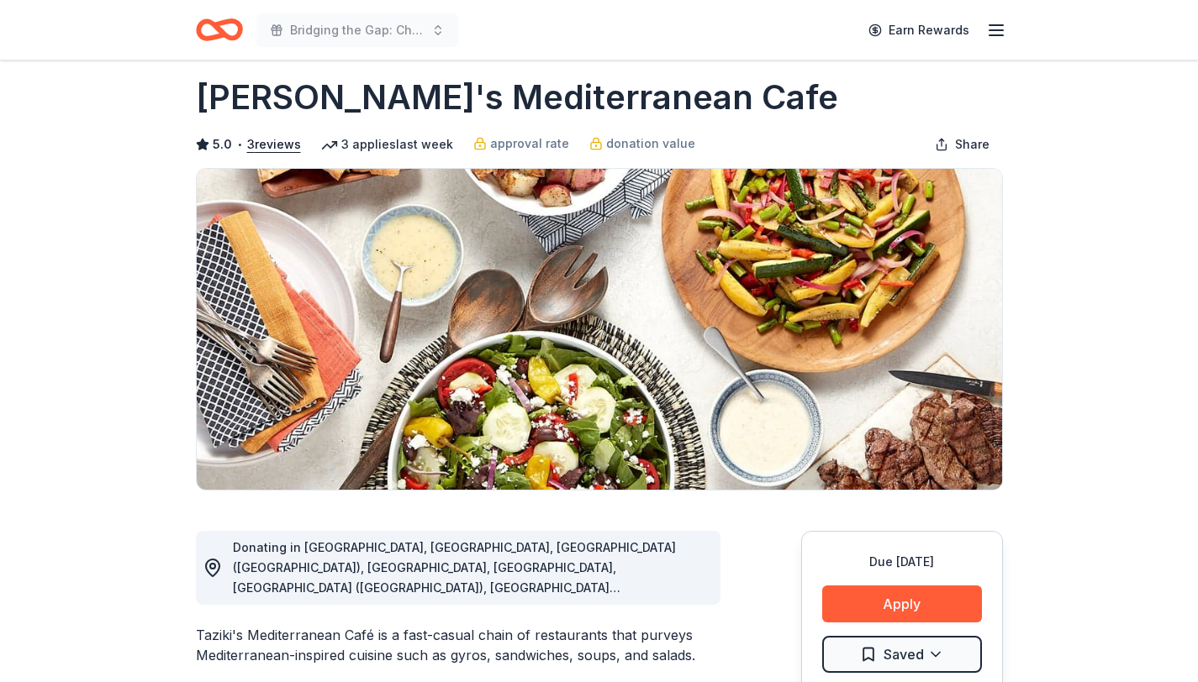
click at [524, 116] on h1 "Taziki's Mediterranean Cafe" at bounding box center [517, 97] width 642 height 47
drag, startPoint x: 660, startPoint y: 94, endPoint x: 347, endPoint y: 97, distance: 312.6
click at [347, 97] on div "Taziki's Mediterranean Cafe" at bounding box center [599, 97] width 807 height 47
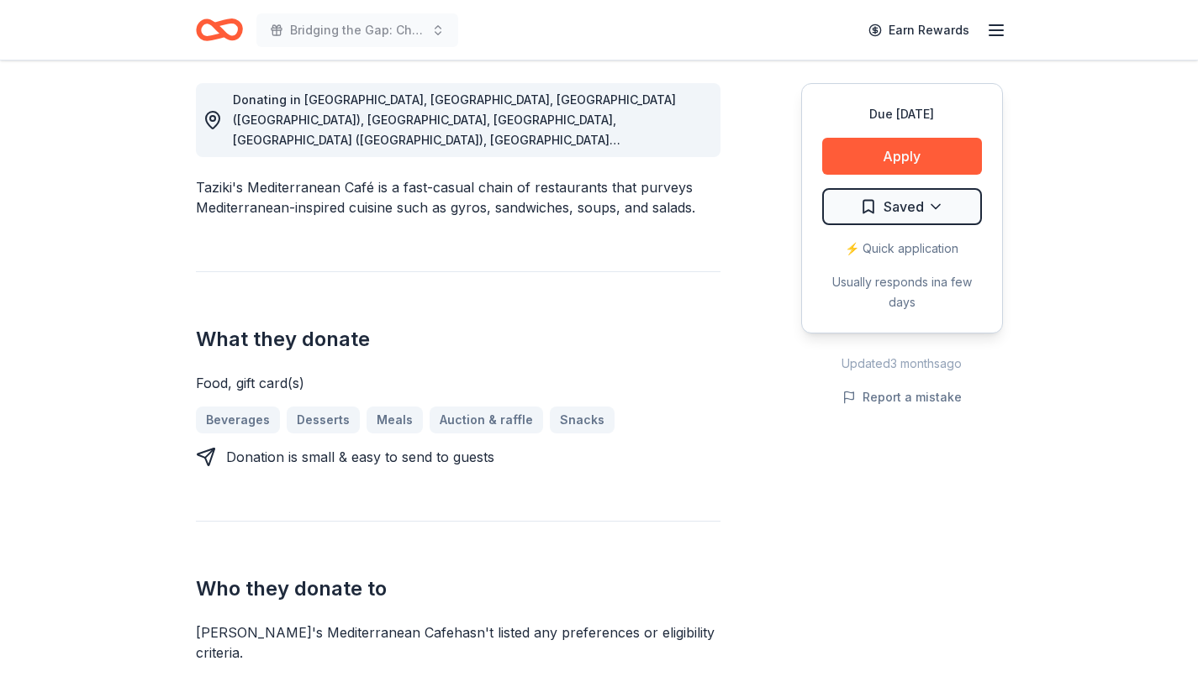
scroll to position [0, 0]
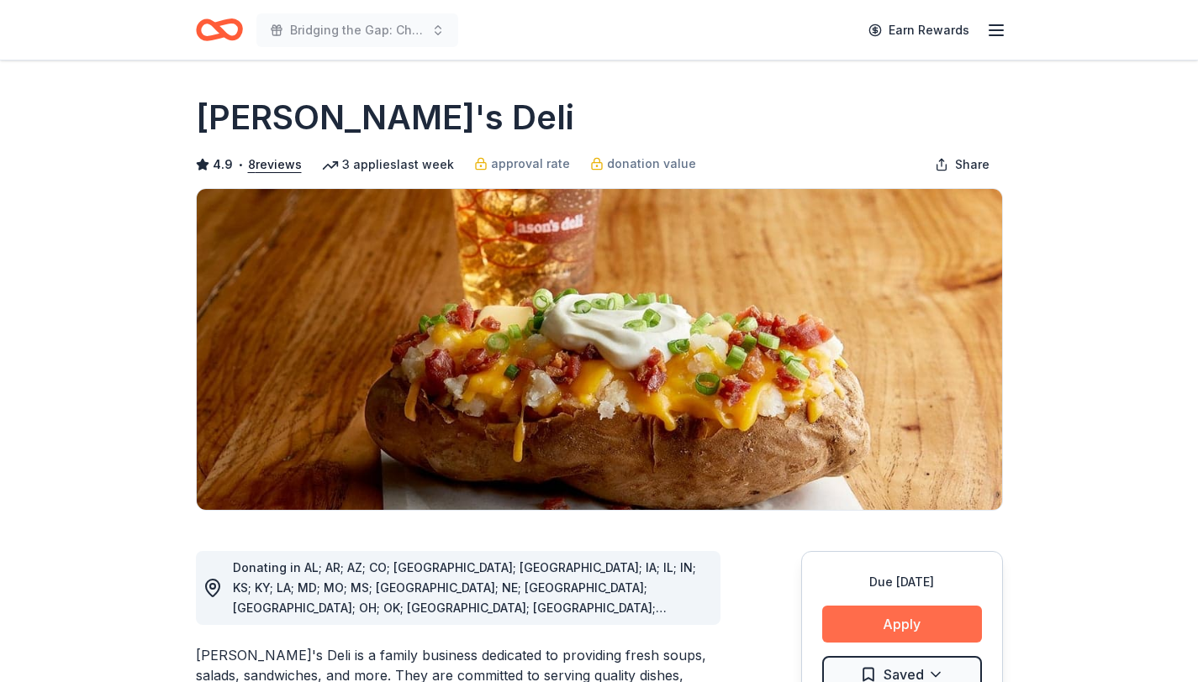
click at [909, 638] on button "Apply" at bounding box center [902, 624] width 160 height 37
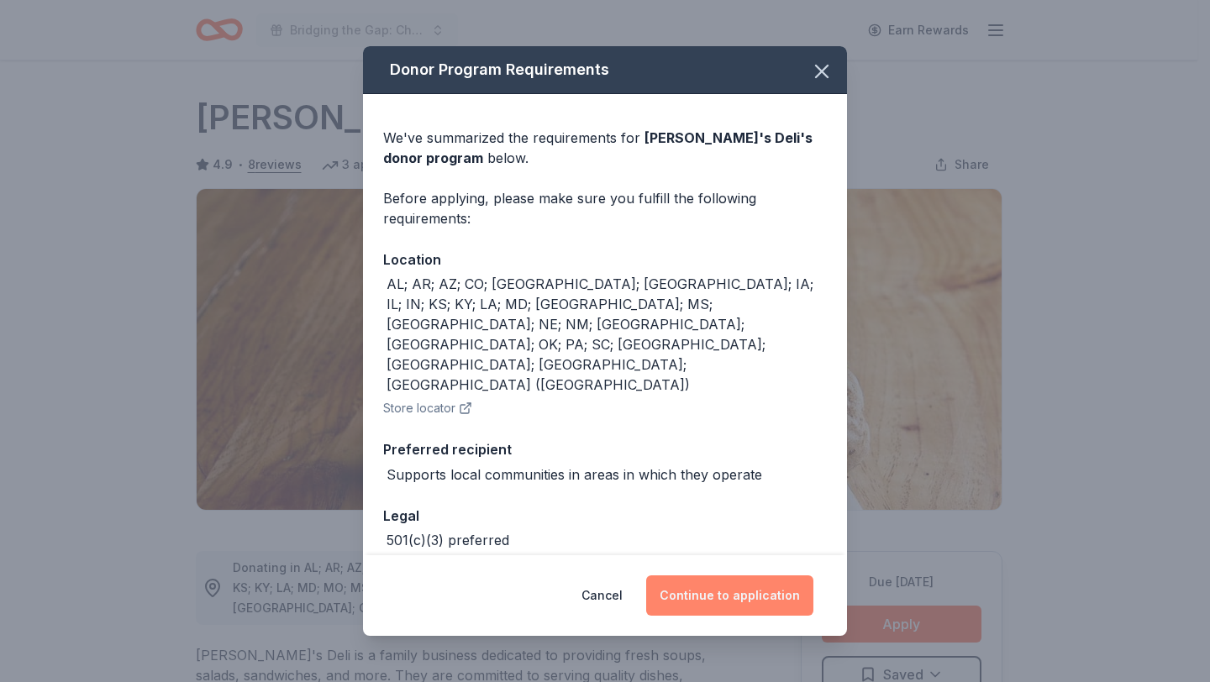
click at [742, 599] on button "Continue to application" at bounding box center [729, 596] width 167 height 40
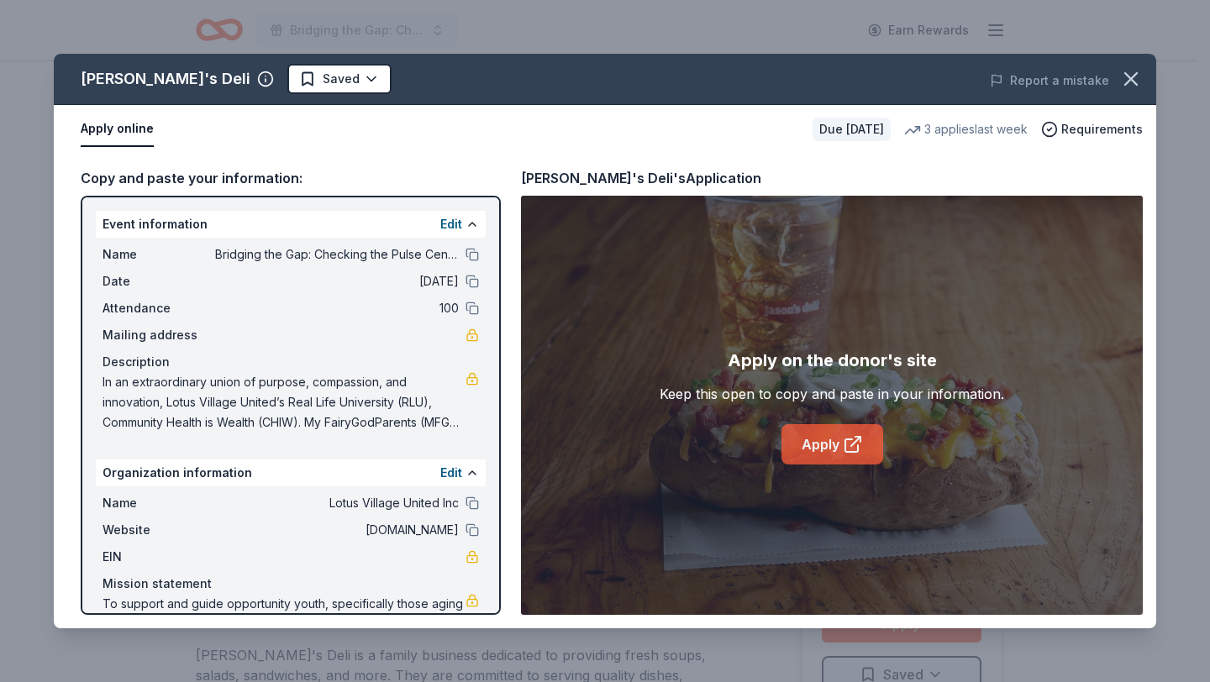
click at [824, 445] on link "Apply" at bounding box center [833, 444] width 102 height 40
